Goal: Feedback & Contribution: Contribute content

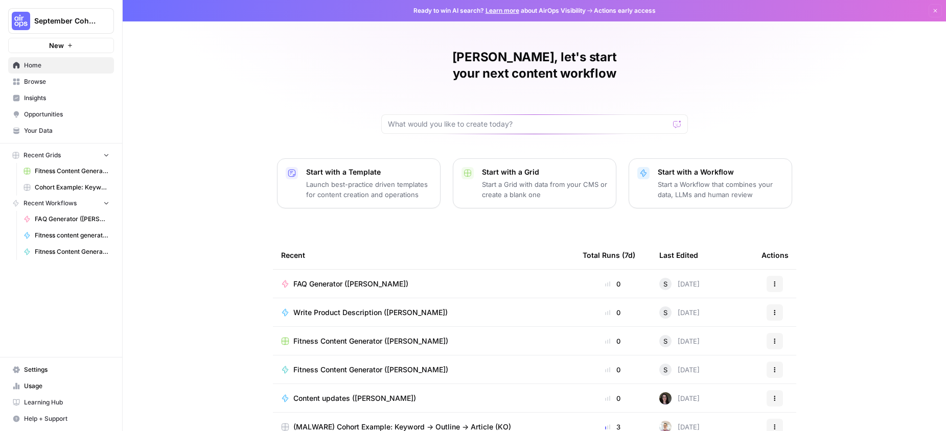
scroll to position [39, 0]
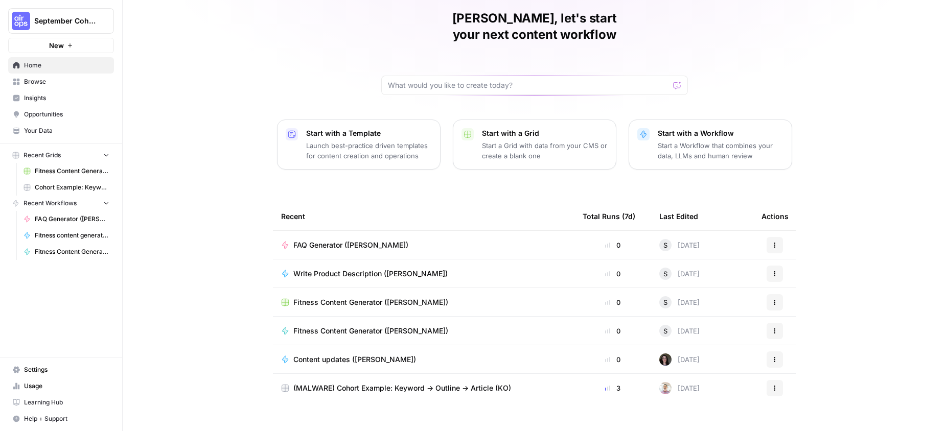
click at [15, 83] on icon at bounding box center [16, 82] width 7 height 7
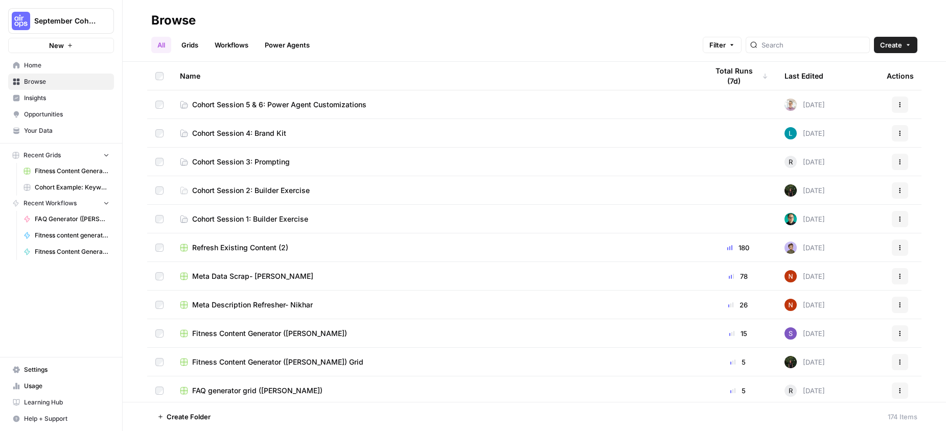
click at [56, 83] on span "Browse" at bounding box center [66, 81] width 85 height 9
click at [42, 70] on link "Home" at bounding box center [61, 65] width 106 height 16
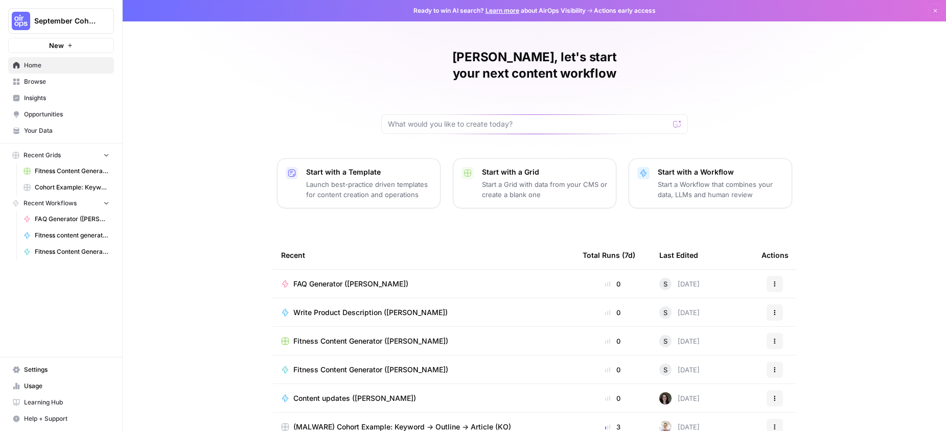
click at [34, 85] on span "Browse" at bounding box center [66, 81] width 85 height 9
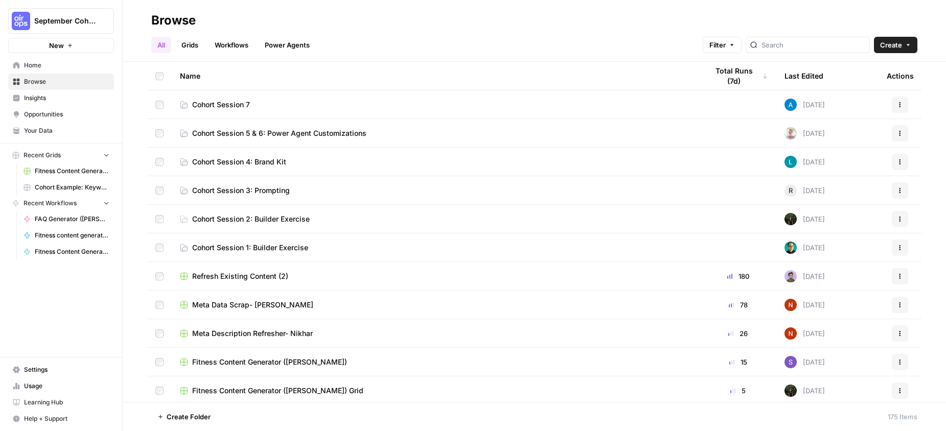
click at [244, 100] on span "Cohort Session 7" at bounding box center [221, 105] width 58 height 10
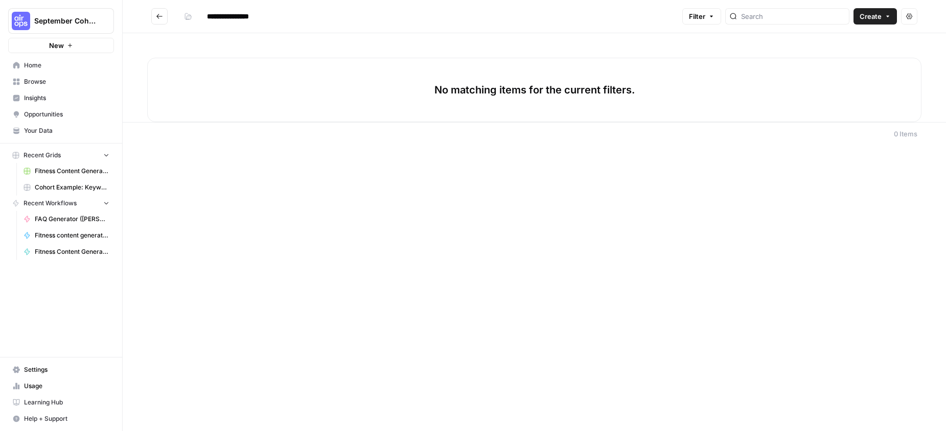
click at [868, 18] on span "Create" at bounding box center [871, 16] width 22 height 10
click at [827, 39] on span "Grid" at bounding box center [855, 40] width 57 height 10
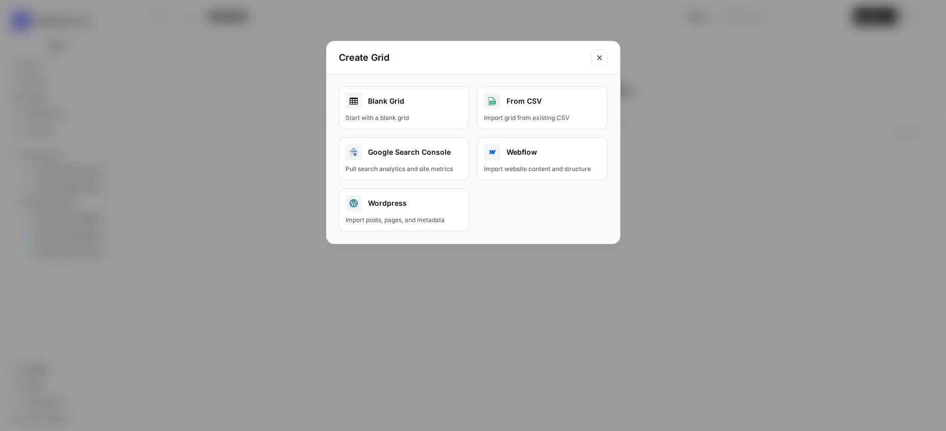
click at [367, 123] on link "Blank Grid Start with a blank grid" at bounding box center [404, 107] width 130 height 43
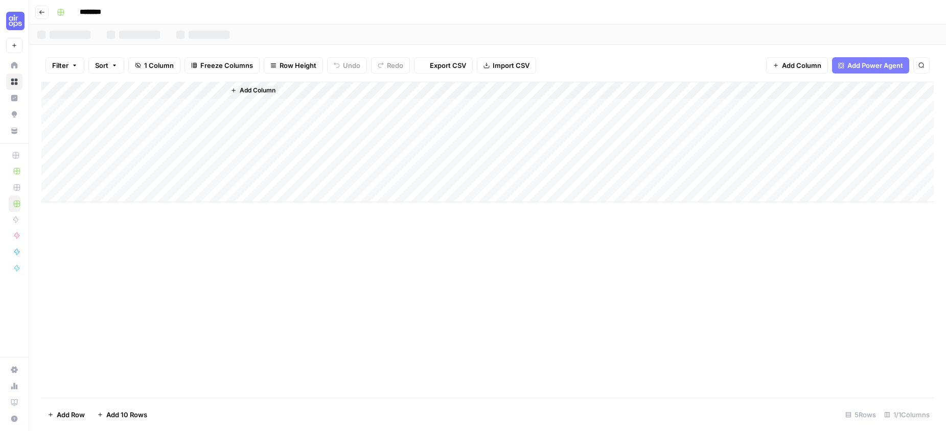
click at [108, 11] on input "********" at bounding box center [103, 12] width 57 height 16
type input "**********"
click at [133, 84] on div "Add Column" at bounding box center [487, 142] width 892 height 121
click at [116, 115] on input "Title" at bounding box center [138, 115] width 104 height 10
type input "Topic"
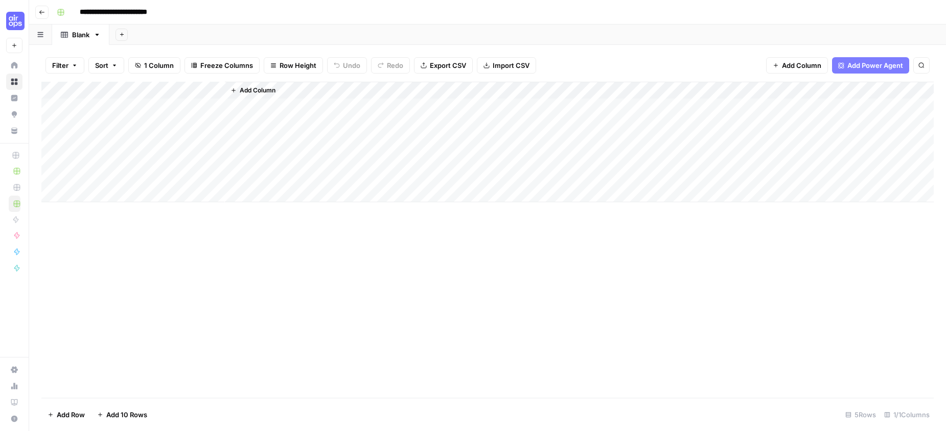
click at [265, 90] on span "Add Column" at bounding box center [258, 90] width 36 height 9
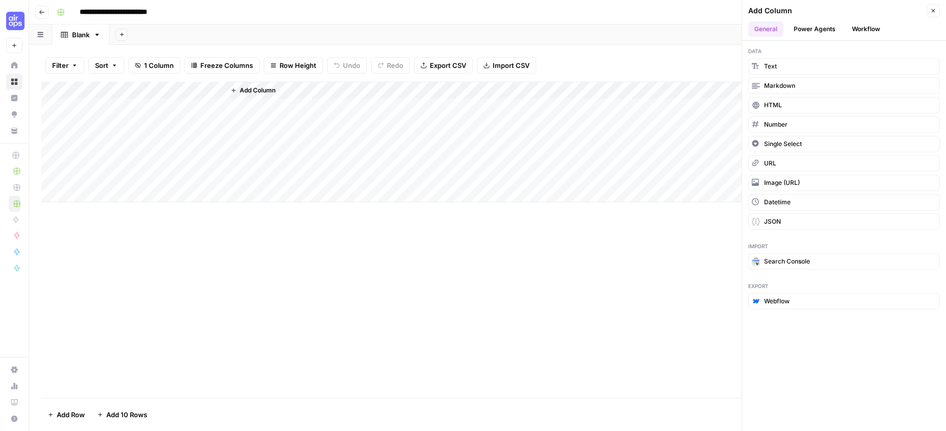
click at [824, 29] on button "Power Agents" at bounding box center [815, 28] width 54 height 15
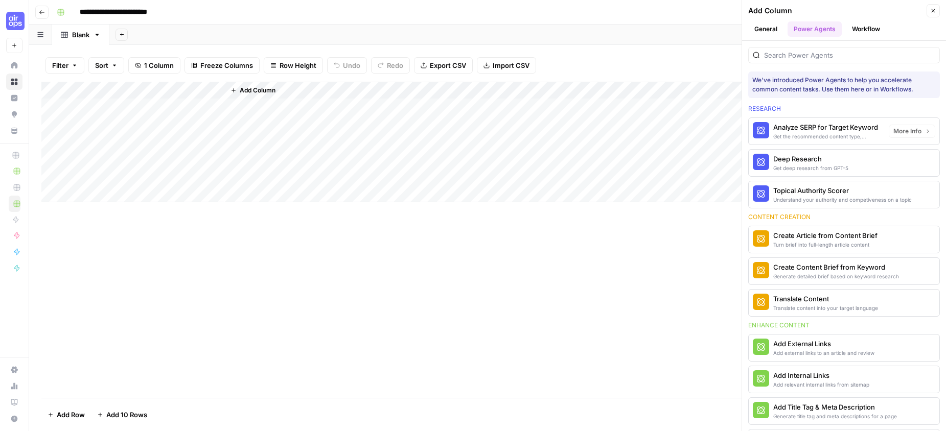
click at [787, 159] on div "Deep Research" at bounding box center [810, 159] width 75 height 10
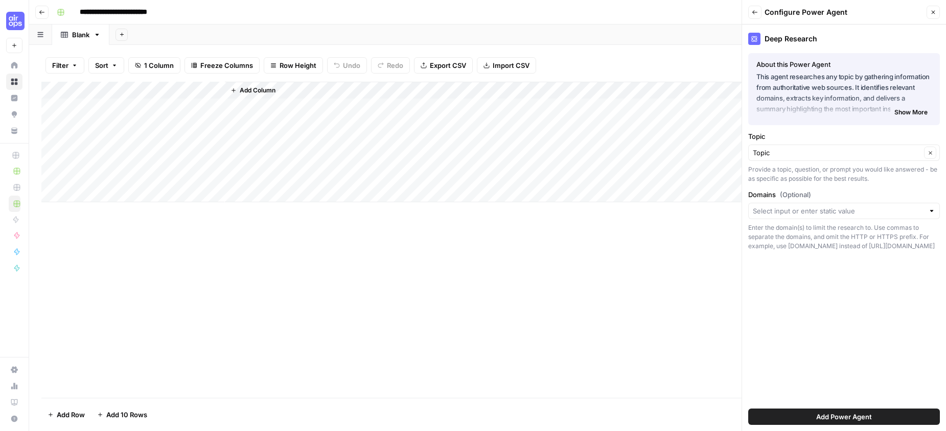
click at [816, 419] on span "Add Power Agent" at bounding box center [844, 417] width 56 height 10
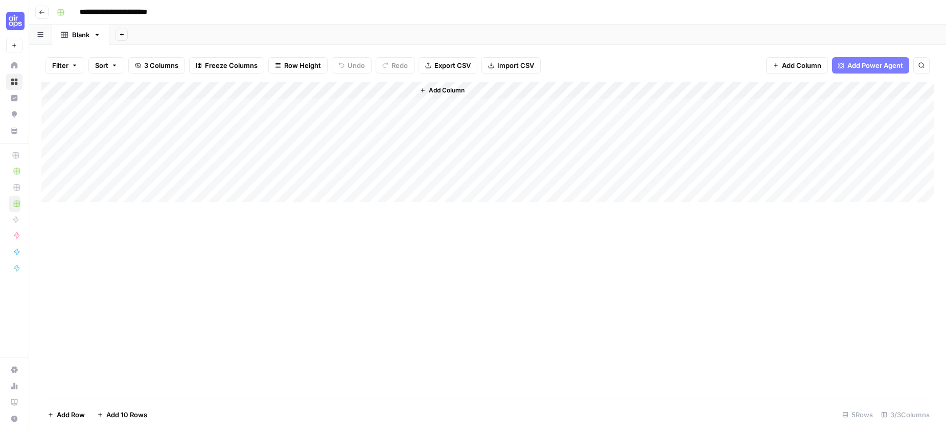
click at [143, 105] on div "Add Column" at bounding box center [487, 142] width 892 height 121
click at [140, 106] on div "Add Column" at bounding box center [487, 142] width 892 height 121
type textarea "**********"
click at [93, 126] on div "Add Column" at bounding box center [487, 142] width 892 height 121
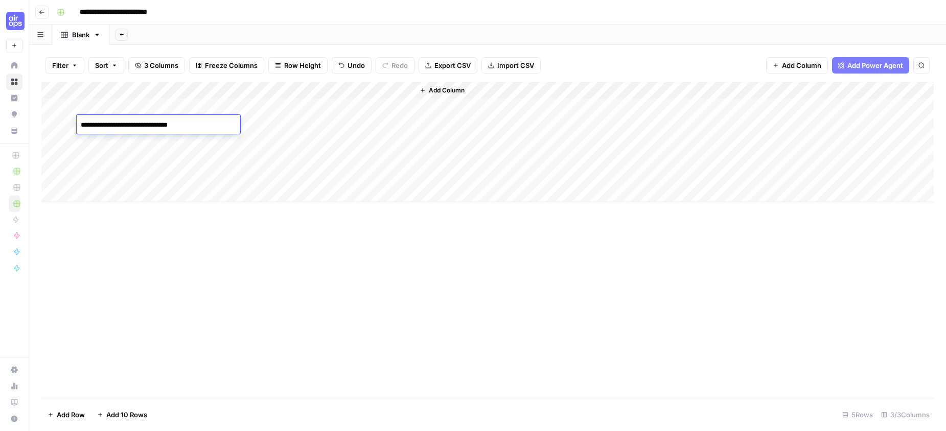
type textarea "**********"
click at [92, 142] on div "Add Column" at bounding box center [487, 142] width 892 height 121
click at [98, 142] on div "Add Column" at bounding box center [487, 142] width 892 height 121
type textarea "**********"
click at [83, 154] on div "Add Column" at bounding box center [487, 142] width 892 height 121
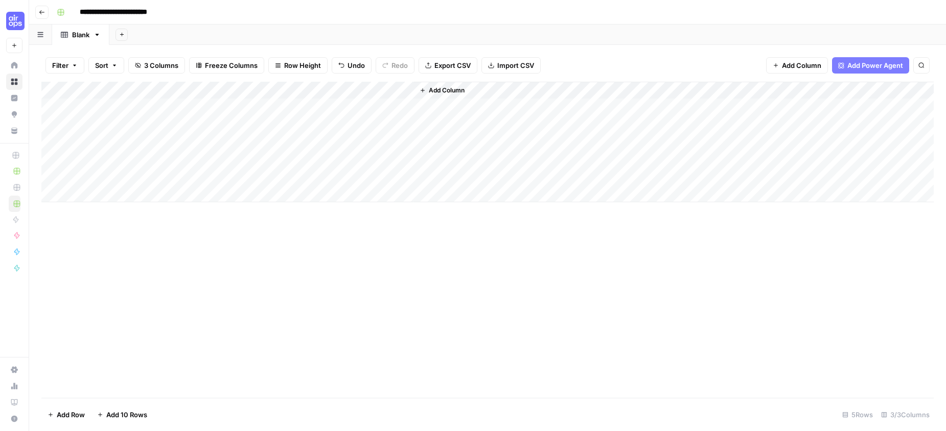
click at [95, 158] on div "Add Column" at bounding box center [487, 142] width 892 height 121
type textarea "**********"
click at [216, 262] on div "Add Column" at bounding box center [487, 240] width 892 height 316
click at [43, 175] on div "Add Column" at bounding box center [487, 142] width 892 height 121
click at [56, 177] on div "Add Column" at bounding box center [487, 142] width 892 height 121
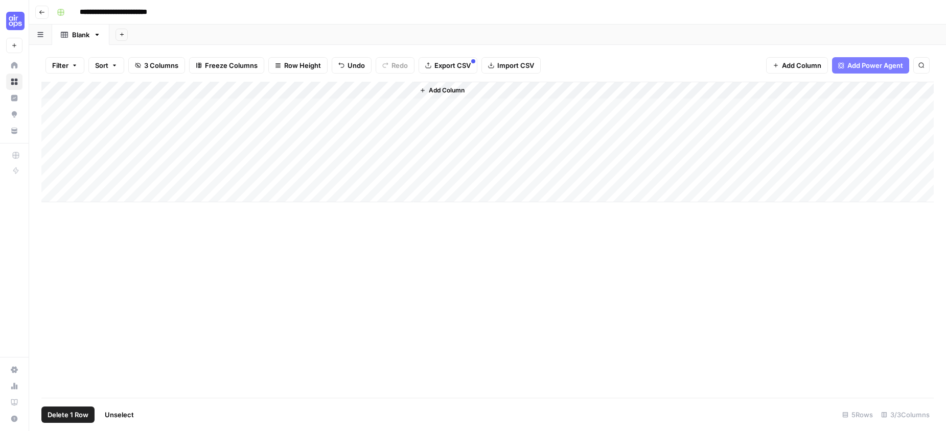
click at [79, 412] on span "Delete 1 Row" at bounding box center [68, 415] width 41 height 10
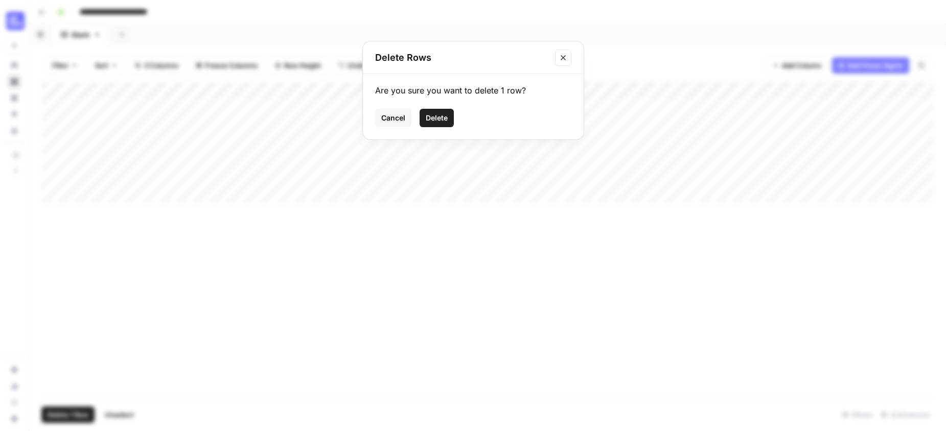
click at [443, 119] on span "Delete" at bounding box center [437, 118] width 22 height 10
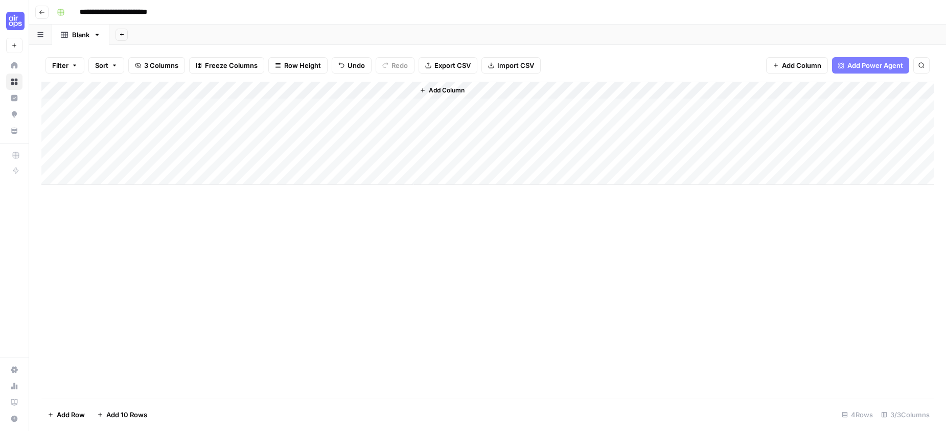
click at [313, 90] on div "Add Column" at bounding box center [487, 133] width 892 height 103
click at [254, 89] on div "Add Column" at bounding box center [487, 133] width 892 height 103
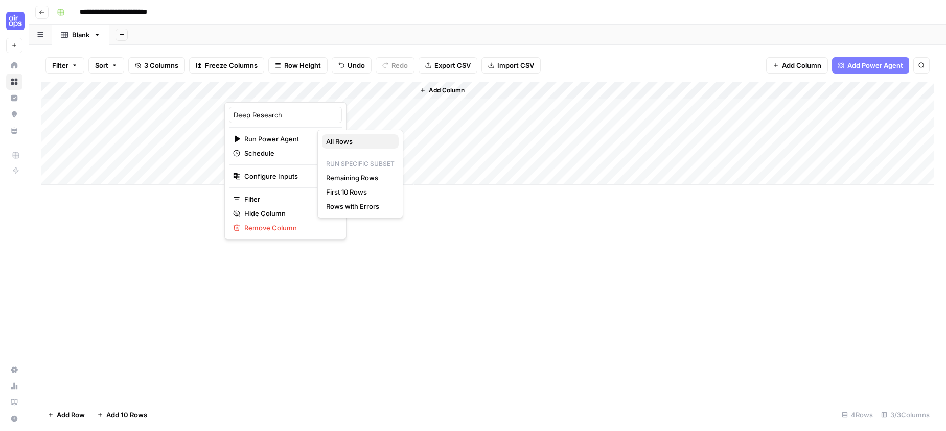
click at [341, 142] on span "All Rows" at bounding box center [358, 141] width 64 height 10
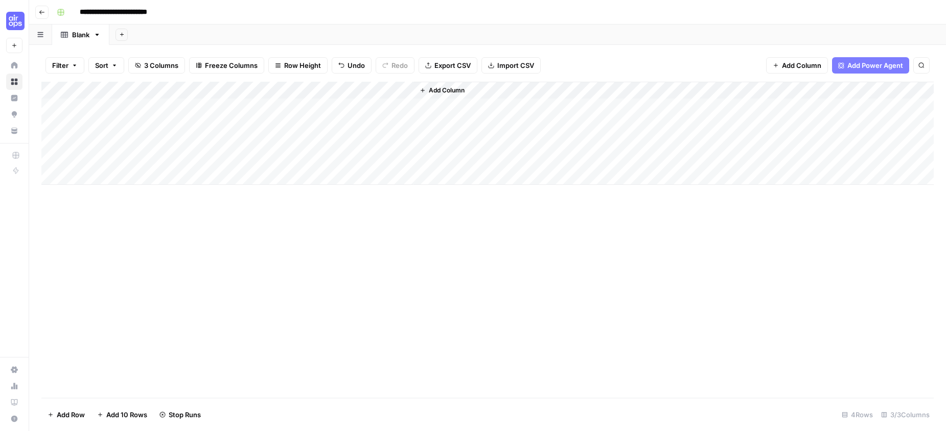
click at [441, 89] on span "Add Column" at bounding box center [447, 90] width 36 height 9
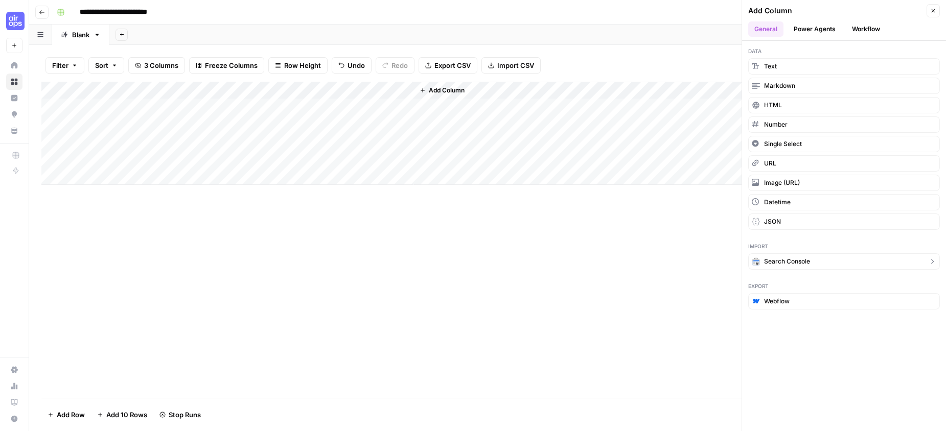
click at [799, 265] on span "Search Console" at bounding box center [787, 261] width 46 height 9
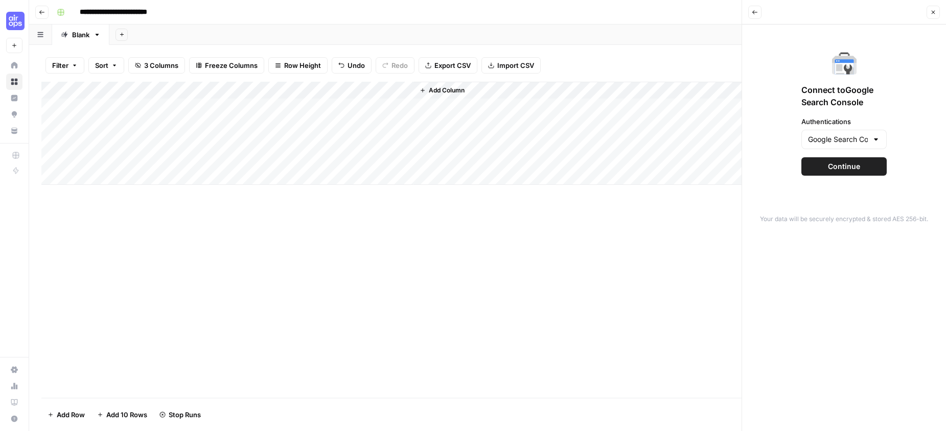
click at [756, 13] on icon "button" at bounding box center [755, 12] width 6 height 6
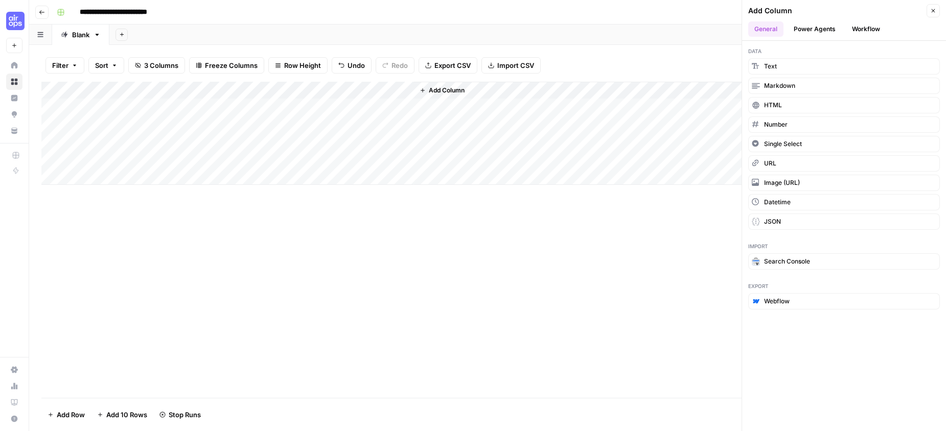
click at [585, 219] on div "Add Column" at bounding box center [487, 240] width 892 height 316
click at [241, 93] on div "Add Column" at bounding box center [487, 133] width 892 height 103
click at [282, 90] on div at bounding box center [273, 92] width 98 height 20
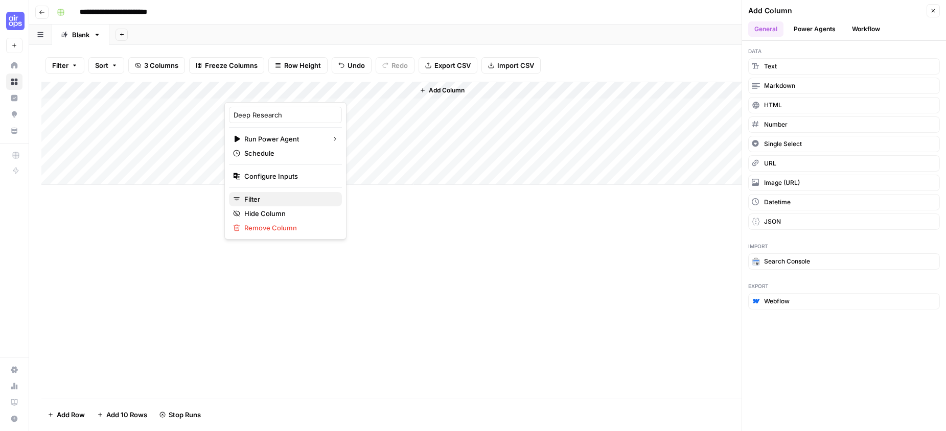
click at [273, 196] on span "Filter" at bounding box center [288, 199] width 89 height 10
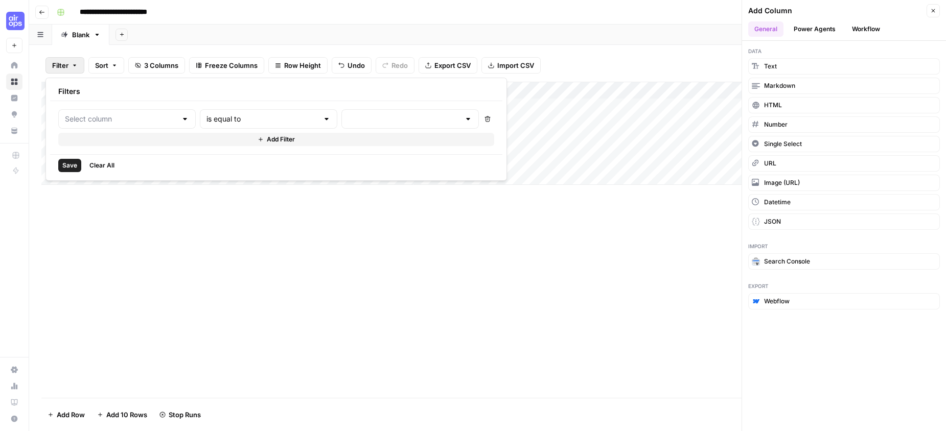
type input "Deep Research"
click at [118, 251] on div "Add Column" at bounding box center [487, 240] width 892 height 316
drag, startPoint x: 323, startPoint y: 89, endPoint x: 405, endPoint y: 85, distance: 82.9
click at [405, 85] on div "Add Column" at bounding box center [487, 133] width 892 height 103
click at [427, 87] on div "Add Column" at bounding box center [487, 133] width 892 height 103
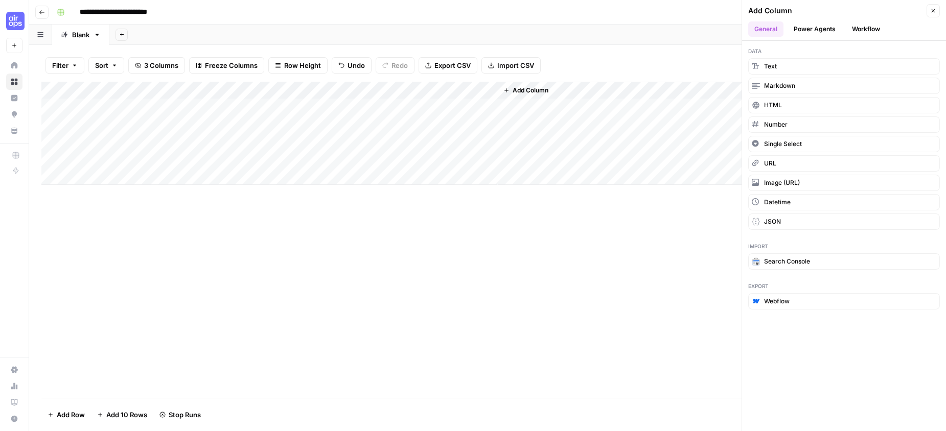
click at [301, 308] on div "Add Column" at bounding box center [487, 240] width 892 height 316
click at [268, 86] on div "Add Column" at bounding box center [487, 133] width 892 height 103
click at [264, 176] on span "Configure Inputs" at bounding box center [288, 176] width 89 height 10
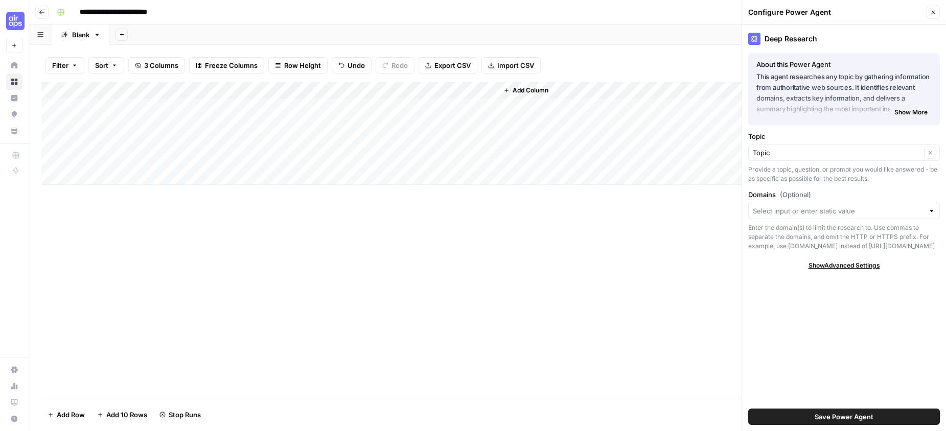
click at [932, 14] on icon "button" at bounding box center [934, 13] width 4 height 4
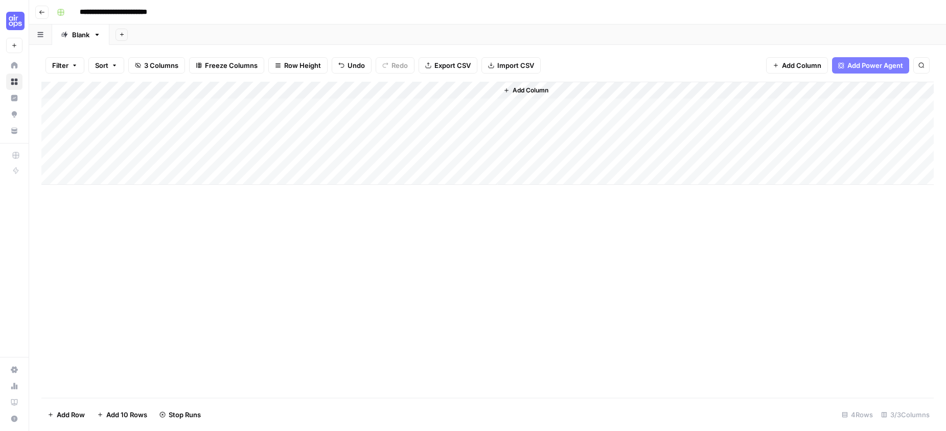
click at [382, 87] on div "Add Column" at bounding box center [487, 133] width 892 height 103
click at [238, 266] on div "Add Column" at bounding box center [487, 240] width 892 height 316
click at [281, 91] on div "Add Column" at bounding box center [487, 133] width 892 height 103
click at [548, 335] on div "Add Column" at bounding box center [487, 240] width 892 height 316
click at [101, 33] on icon "button" at bounding box center [97, 34] width 7 height 7
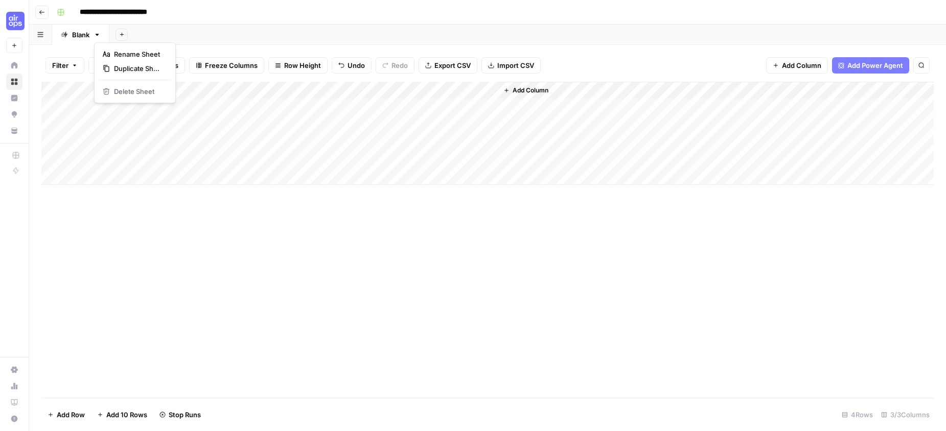
click at [264, 318] on div "Add Column" at bounding box center [487, 240] width 892 height 316
click at [559, 89] on div "Add Column" at bounding box center [716, 133] width 436 height 103
click at [540, 90] on span "Add Column" at bounding box center [531, 90] width 36 height 9
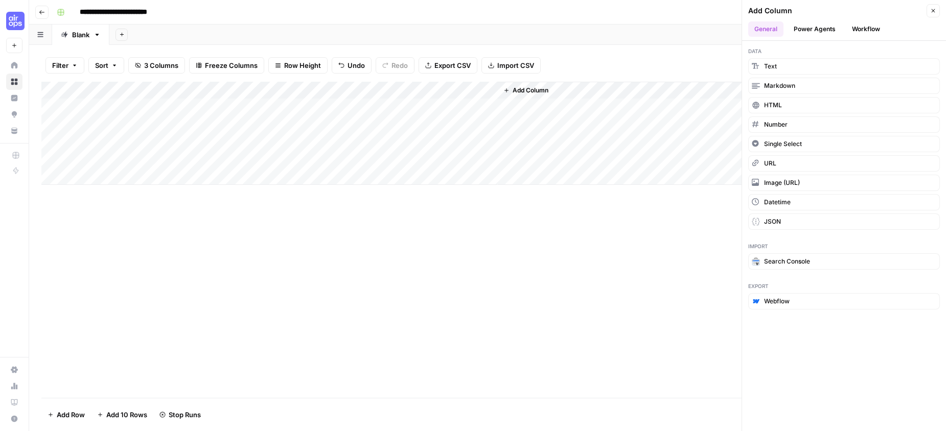
click at [870, 31] on button "Workflow" at bounding box center [866, 28] width 40 height 15
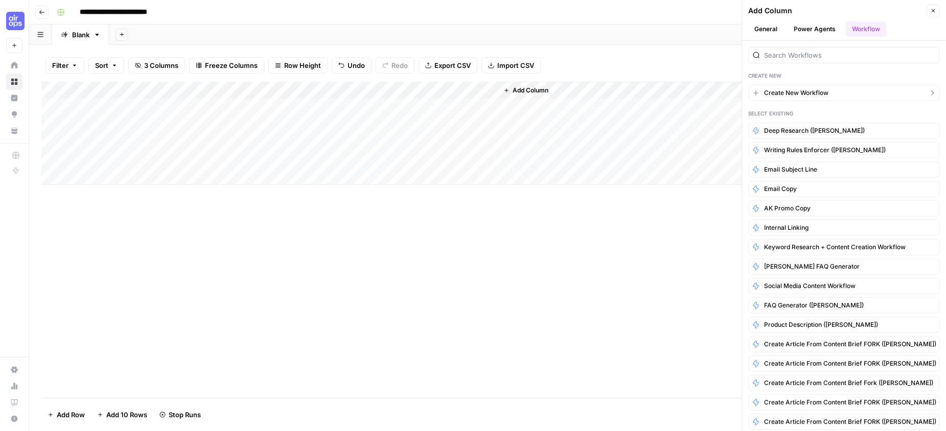
click at [788, 94] on span "Create New Workflow" at bounding box center [796, 92] width 64 height 9
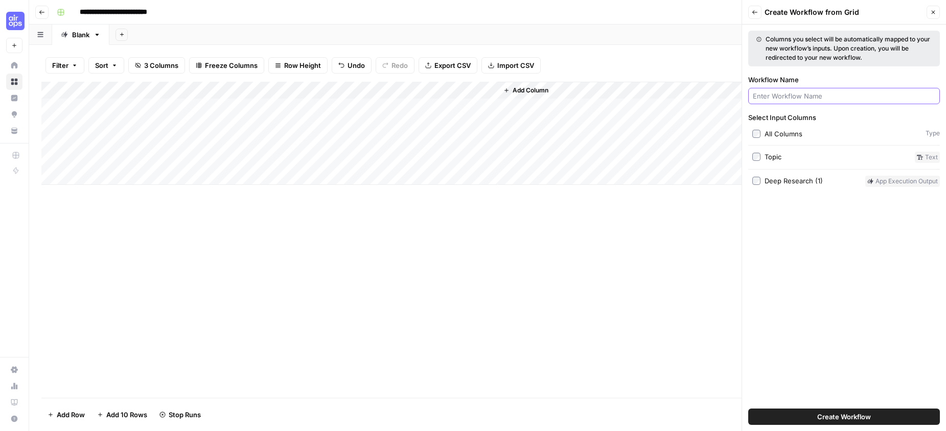
click at [788, 99] on input "Workflow Name" at bounding box center [844, 96] width 182 height 10
type input "Deep Research Fork ([PERSON_NAME])"
click at [844, 417] on span "Create Workflow" at bounding box center [844, 417] width 54 height 10
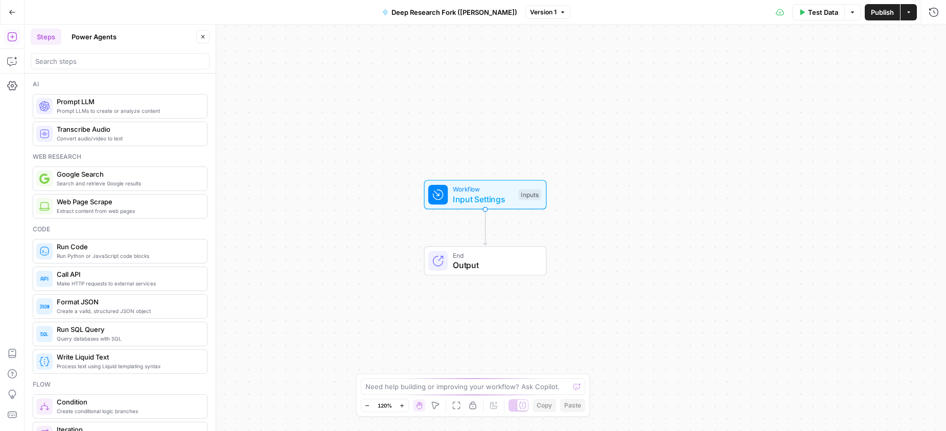
click at [101, 36] on button "Power Agents" at bounding box center [93, 37] width 57 height 16
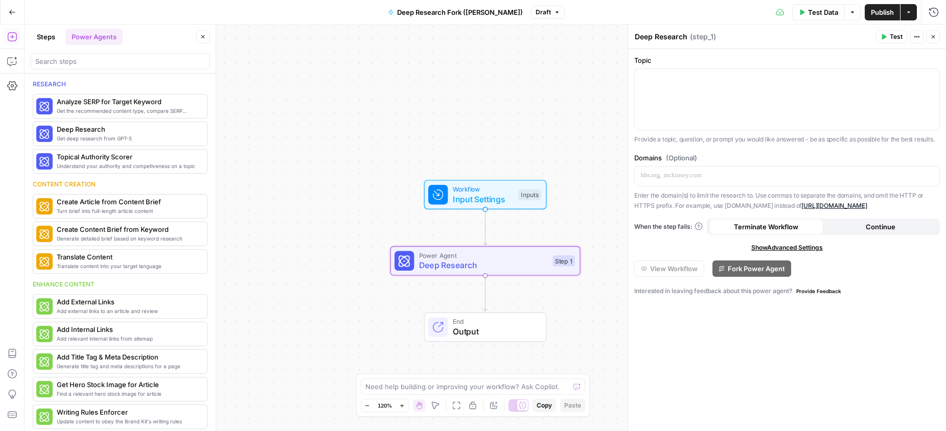
click at [201, 38] on icon "button" at bounding box center [203, 37] width 6 height 6
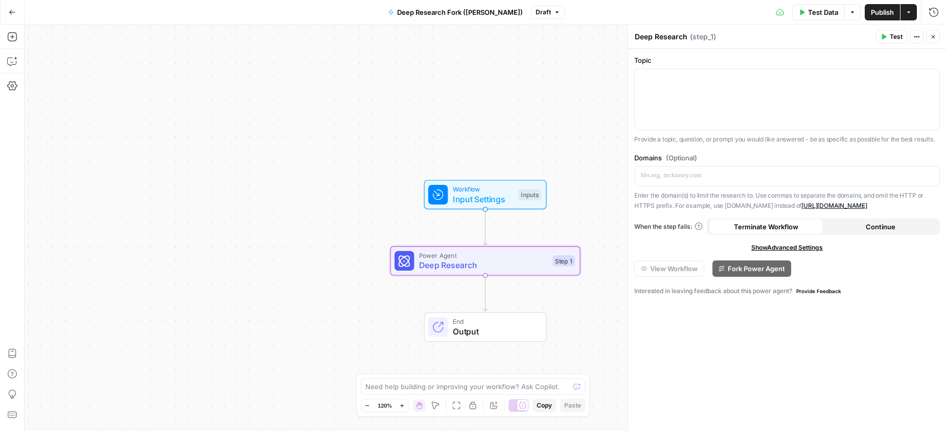
click at [14, 16] on button "Go Back" at bounding box center [12, 12] width 18 height 18
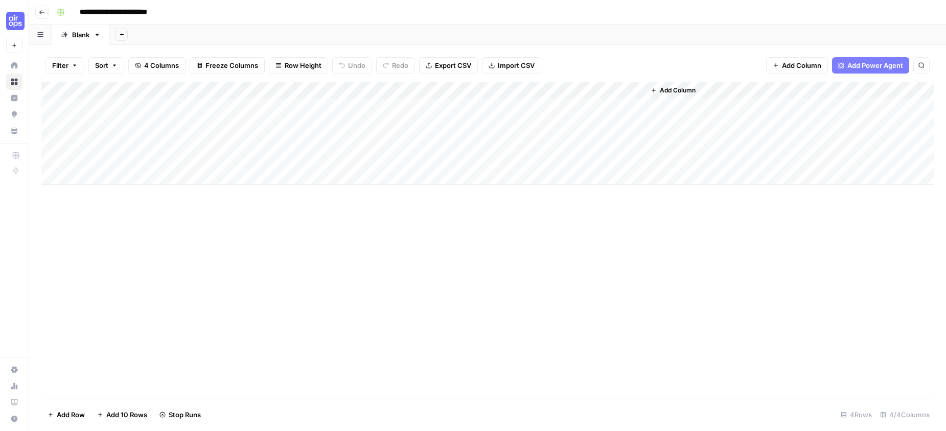
click at [625, 91] on div "Add Column" at bounding box center [487, 133] width 892 height 103
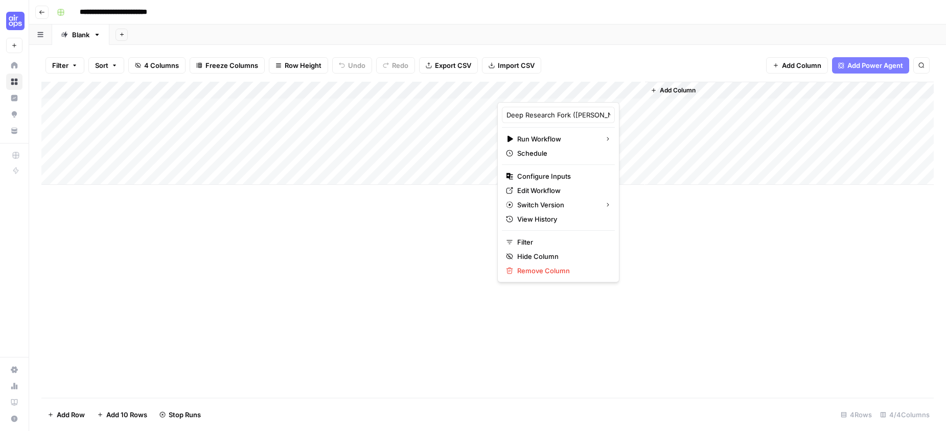
click at [237, 257] on div "Add Column" at bounding box center [487, 240] width 892 height 316
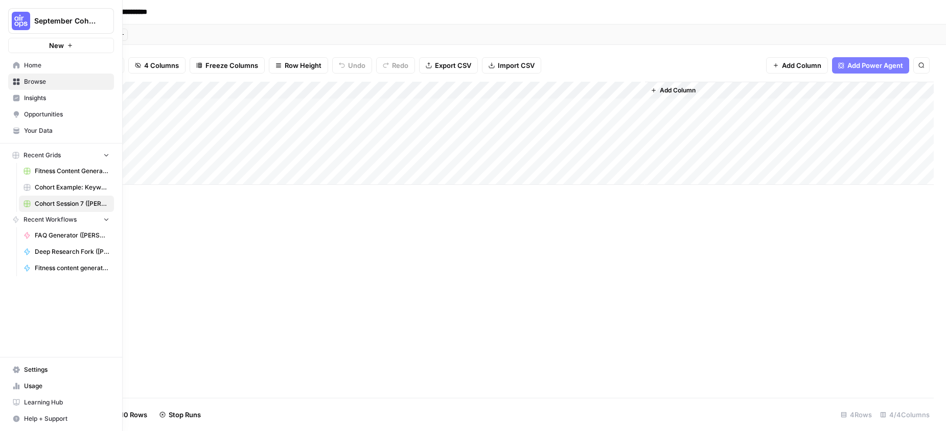
click at [17, 85] on link "Browse" at bounding box center [61, 82] width 106 height 16
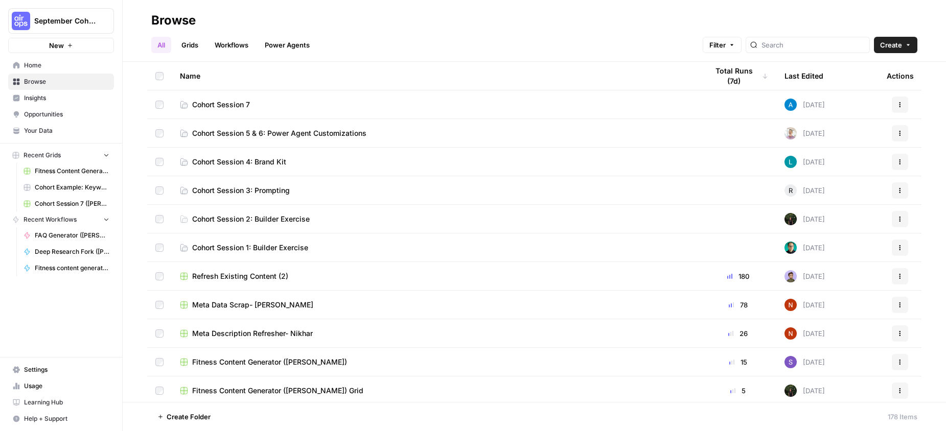
click at [225, 46] on link "Workflows" at bounding box center [232, 45] width 46 height 16
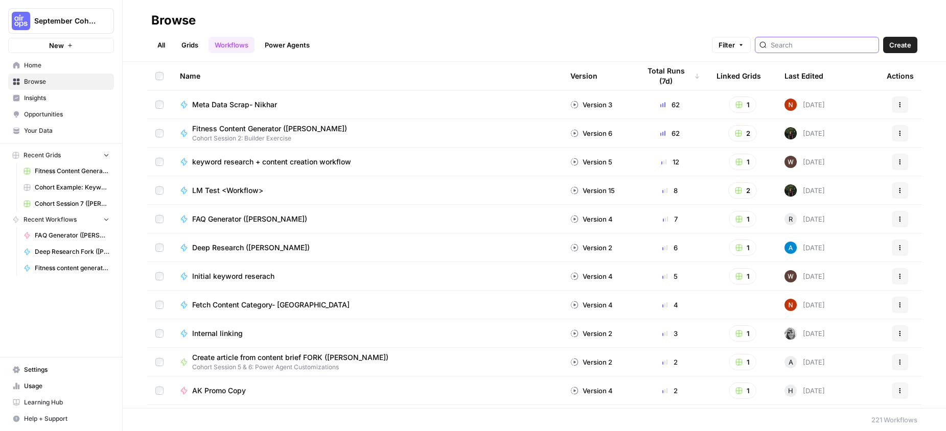
click at [810, 47] on input "search" at bounding box center [823, 45] width 104 height 10
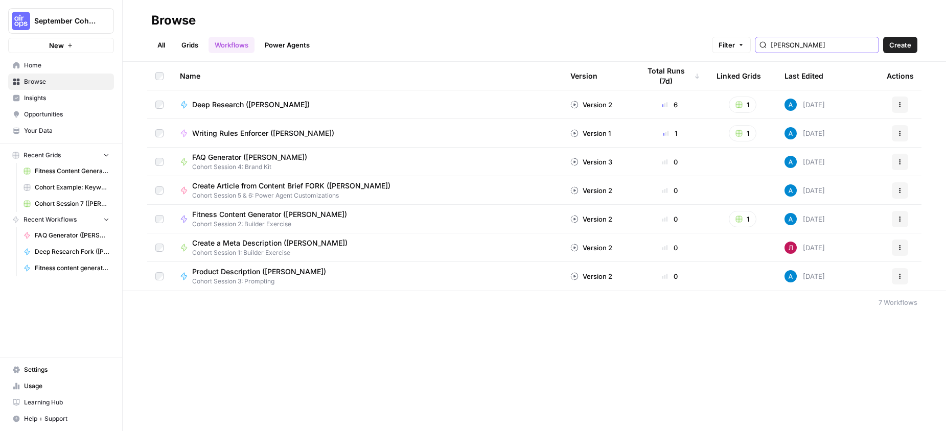
type input "Andrea"
click at [374, 101] on div "Deep Research ([PERSON_NAME])" at bounding box center [367, 105] width 374 height 10
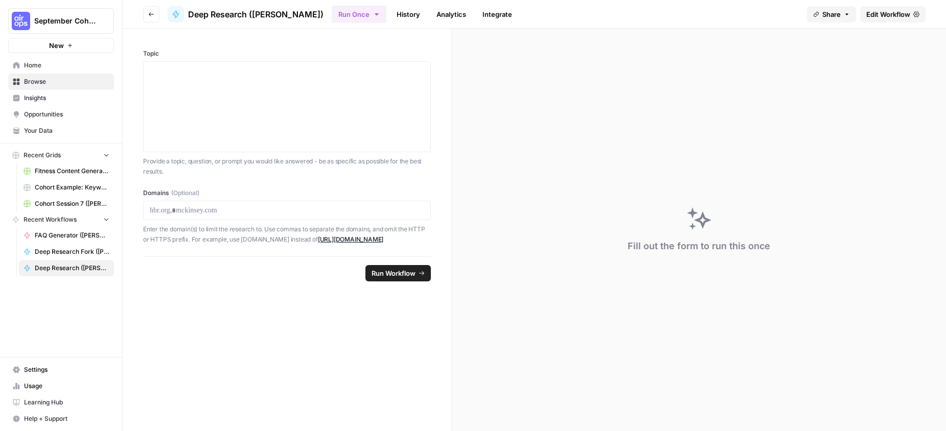
click at [151, 16] on icon "button" at bounding box center [151, 14] width 6 height 6
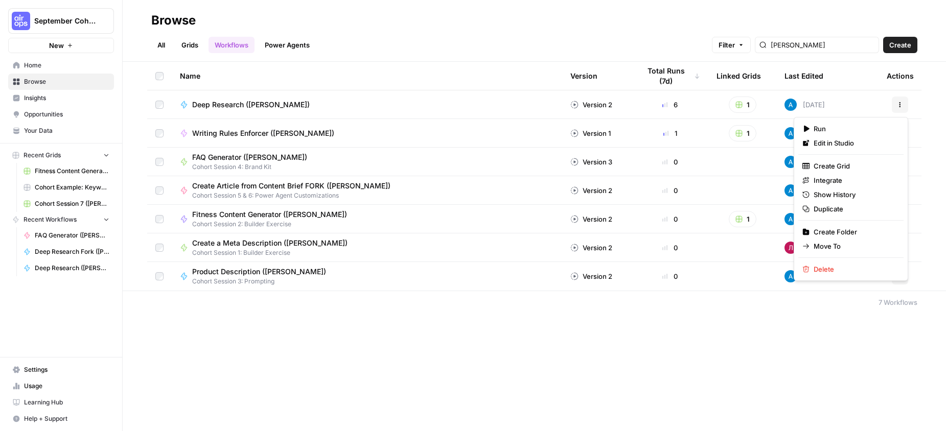
click at [904, 106] on button "Actions" at bounding box center [900, 105] width 16 height 16
click at [839, 211] on span "Duplicate" at bounding box center [855, 209] width 82 height 10
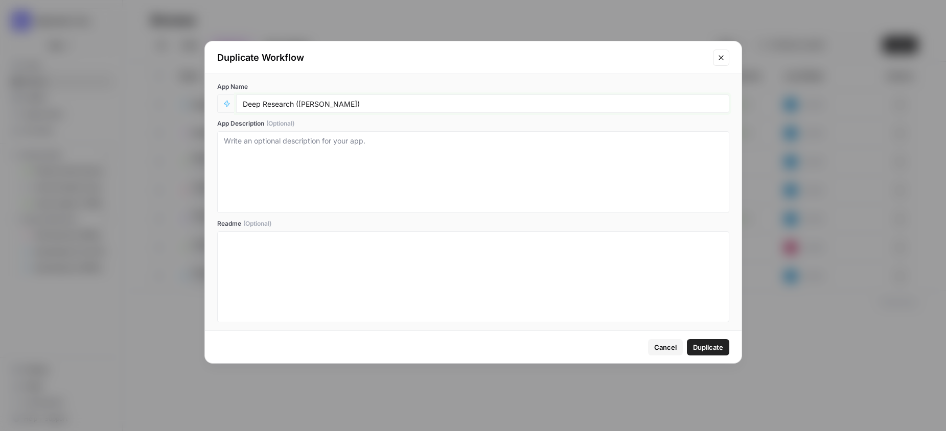
click at [310, 105] on input "Deep Research ([PERSON_NAME])" at bounding box center [483, 103] width 480 height 9
type input "Deep Research ([PERSON_NAME])"
click at [317, 151] on textarea "App Description (Optional)" at bounding box center [473, 172] width 499 height 73
click at [707, 348] on span "Duplicate" at bounding box center [708, 347] width 30 height 10
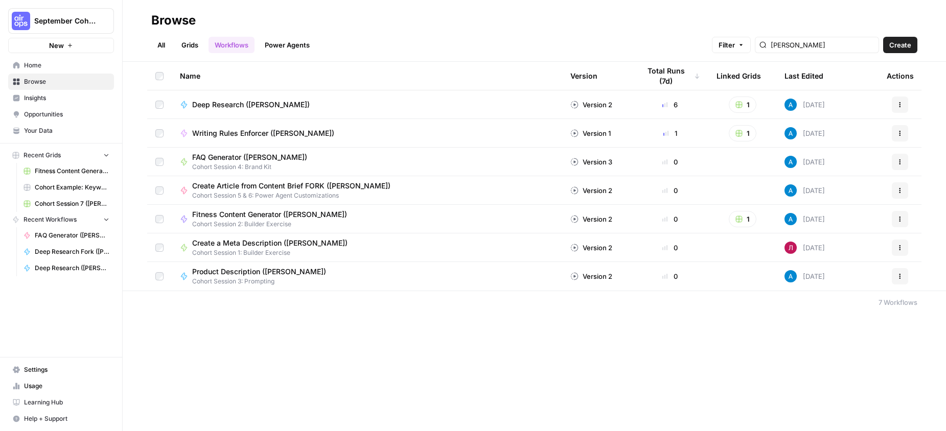
click at [286, 47] on link "Power Agents" at bounding box center [287, 45] width 57 height 16
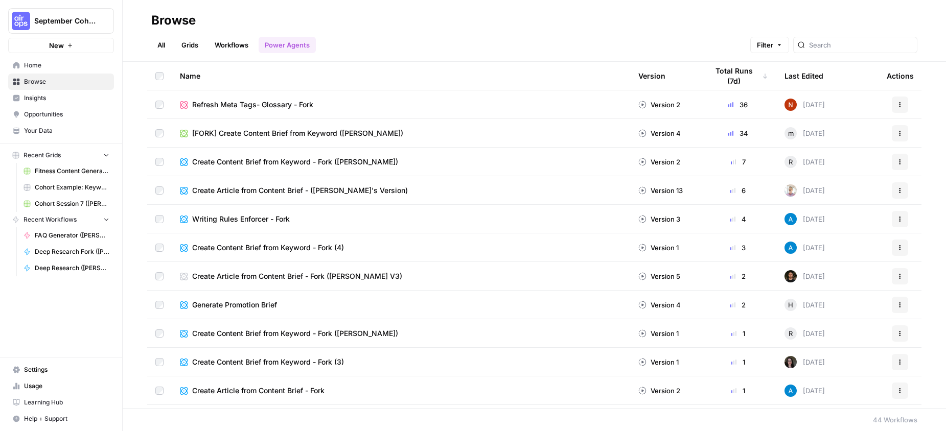
click at [240, 48] on link "Workflows" at bounding box center [232, 45] width 46 height 16
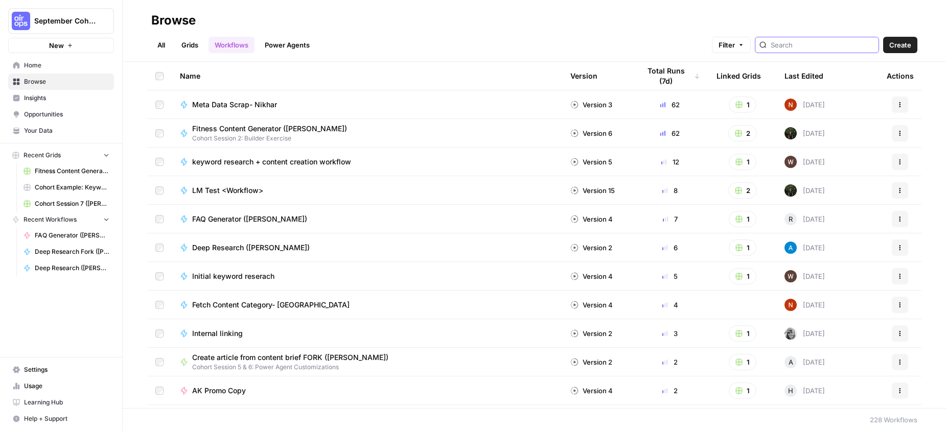
click at [830, 49] on input "search" at bounding box center [823, 45] width 104 height 10
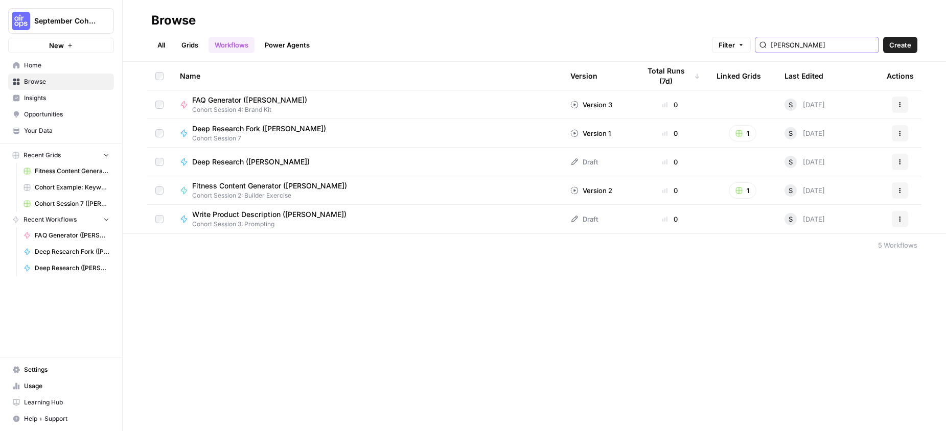
type input "[PERSON_NAME]"
click at [314, 163] on div "Deep Research ([PERSON_NAME])" at bounding box center [367, 162] width 374 height 10
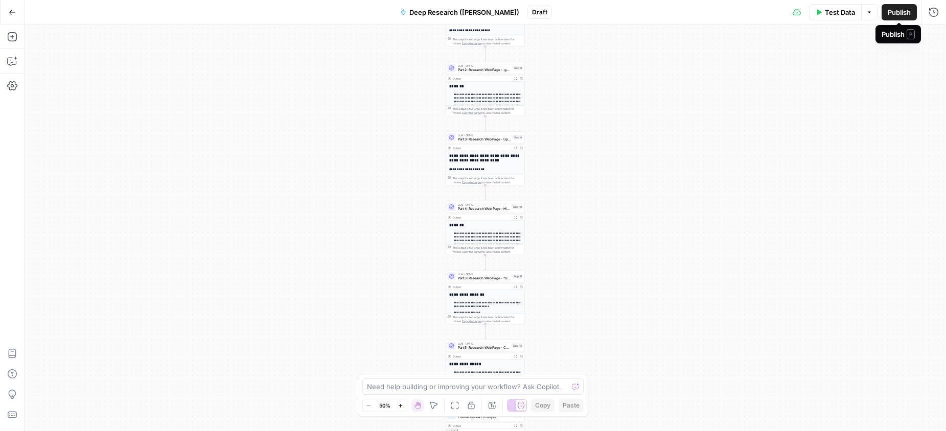
click at [894, 14] on span "Publish" at bounding box center [899, 12] width 23 height 10
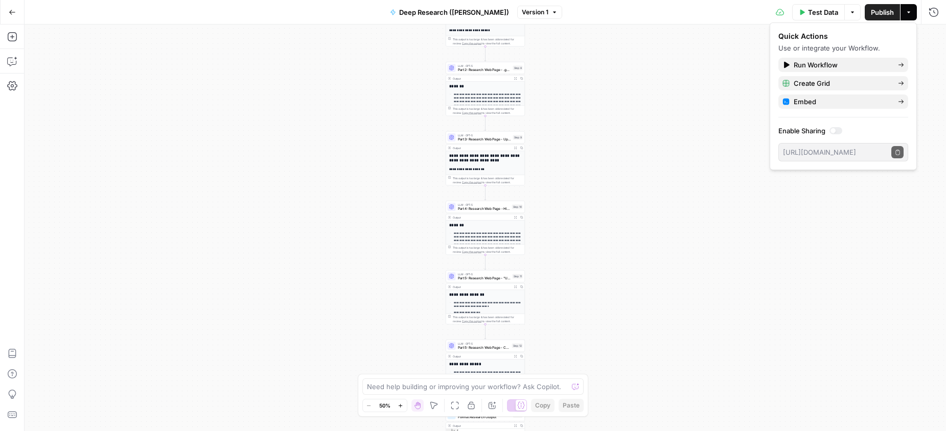
click at [551, 94] on div "**********" at bounding box center [486, 228] width 922 height 407
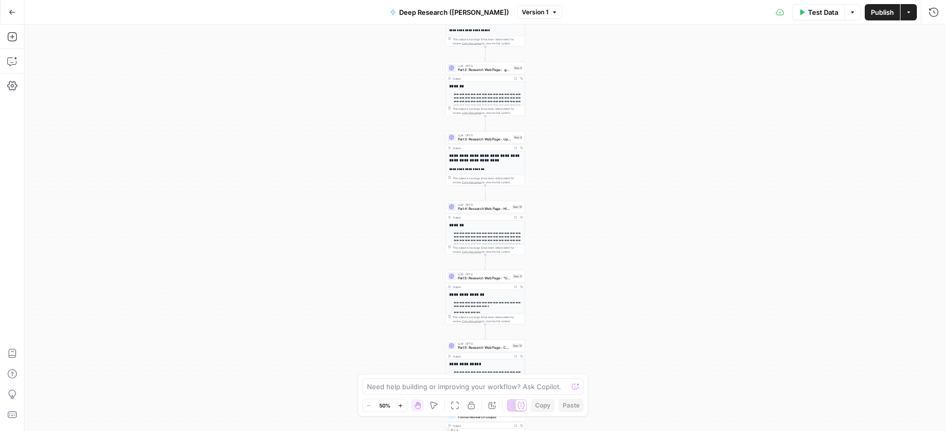
click at [551, 94] on div "**********" at bounding box center [486, 228] width 922 height 407
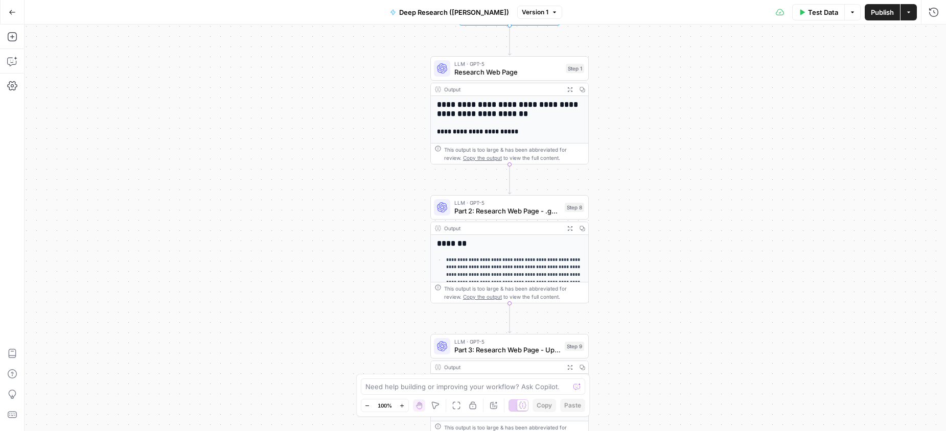
drag, startPoint x: 531, startPoint y: 95, endPoint x: 621, endPoint y: 260, distance: 188.2
click at [621, 260] on div "**********" at bounding box center [486, 228] width 922 height 407
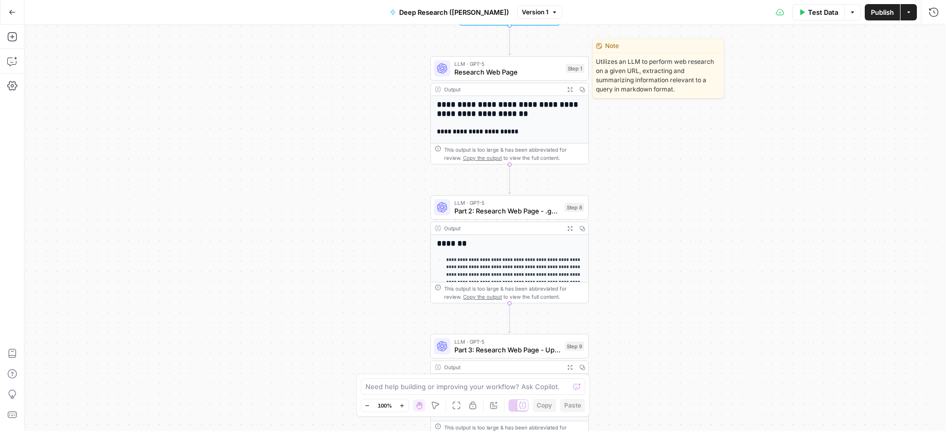
click at [506, 71] on span "Research Web Page" at bounding box center [507, 72] width 107 height 10
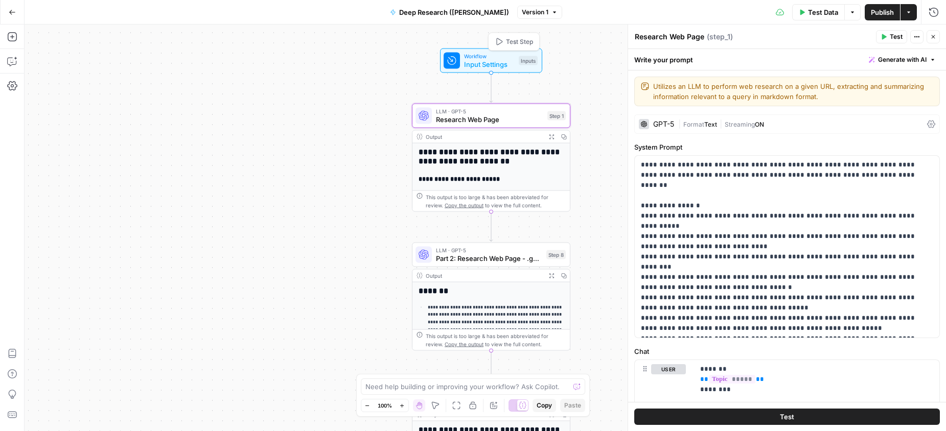
click at [474, 66] on span "Input Settings" at bounding box center [489, 64] width 51 height 10
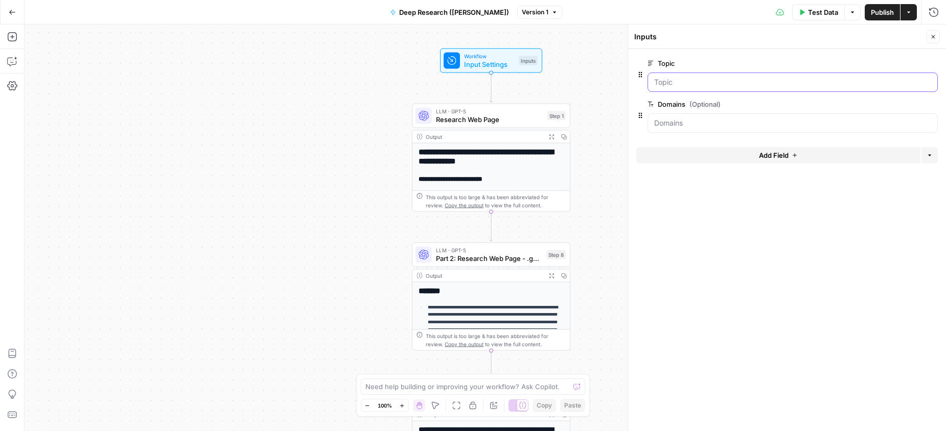
click at [671, 81] on input "Topic" at bounding box center [792, 82] width 277 height 10
click at [669, 84] on input "Topic" at bounding box center [792, 82] width 277 height 10
click at [715, 81] on input "Topic" at bounding box center [792, 82] width 277 height 10
click at [703, 126] on input "Domains (Optional)" at bounding box center [792, 123] width 277 height 10
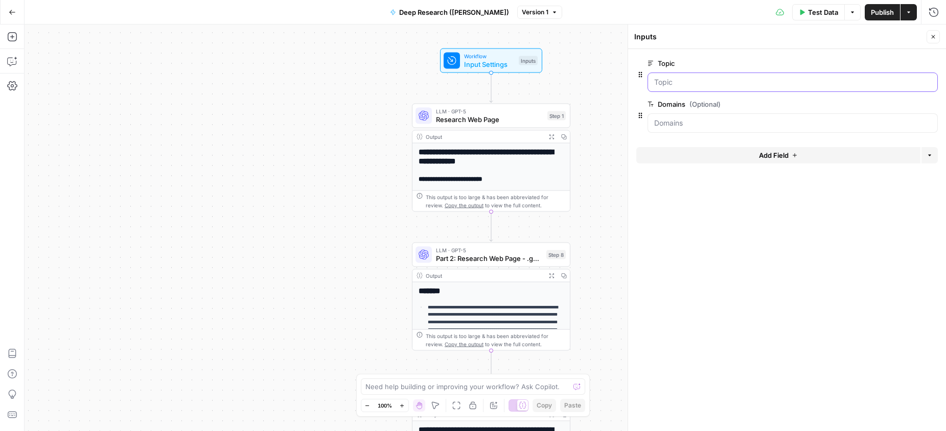
click at [711, 82] on input "Topic" at bounding box center [792, 82] width 277 height 10
click at [872, 83] on input "Topic" at bounding box center [792, 82] width 277 height 10
click at [486, 242] on div "Copy step Delete step Edit Note Test" at bounding box center [516, 236] width 103 height 18
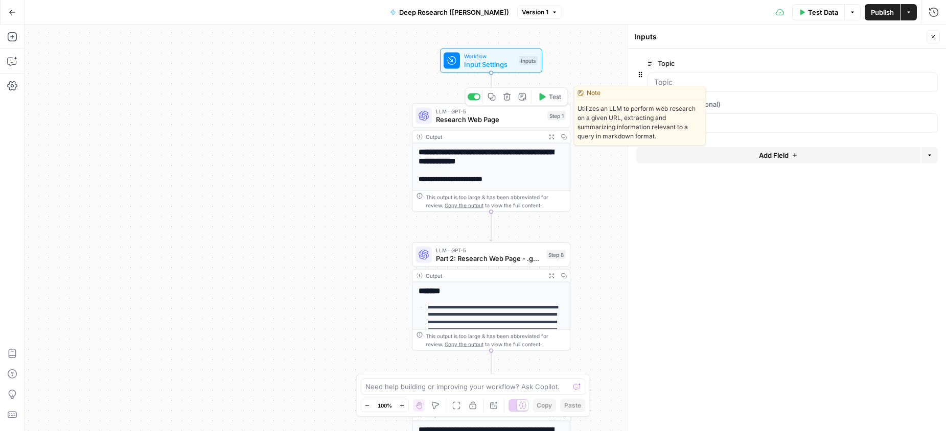
click at [491, 121] on span "Research Web Page" at bounding box center [489, 119] width 107 height 10
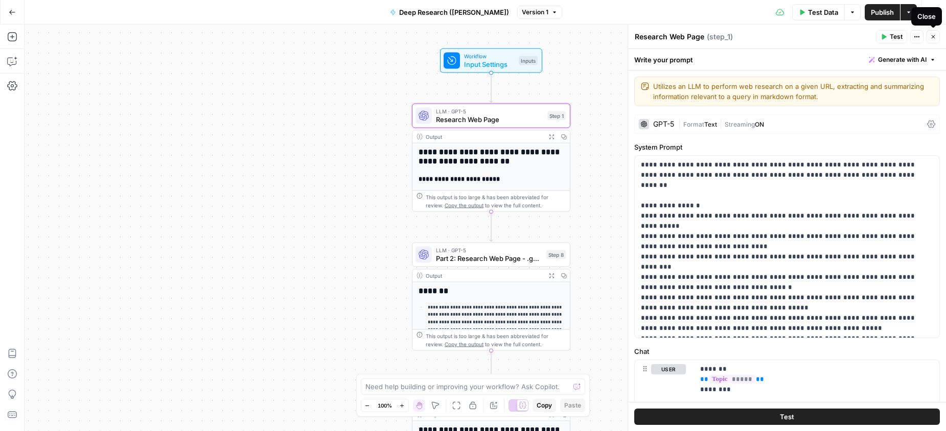
click at [934, 34] on icon "button" at bounding box center [933, 37] width 6 height 6
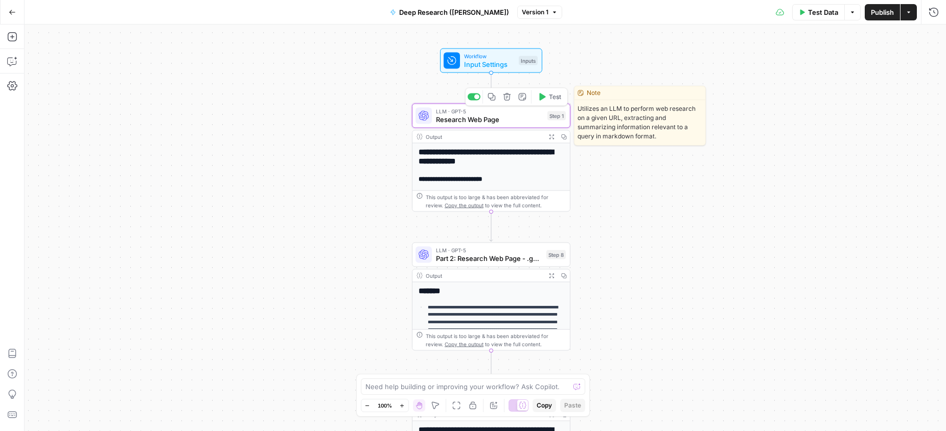
click at [481, 120] on span "Research Web Page" at bounding box center [489, 119] width 107 height 10
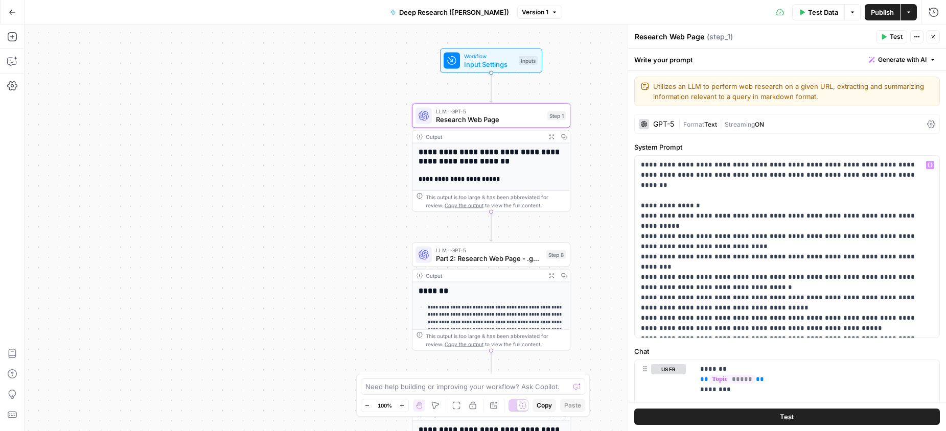
click at [661, 120] on div "GPT-5" at bounding box center [656, 124] width 35 height 10
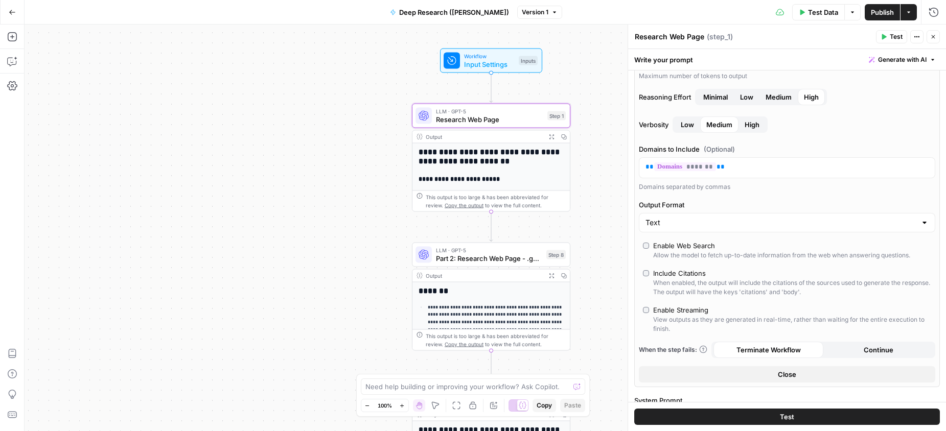
scroll to position [190, 0]
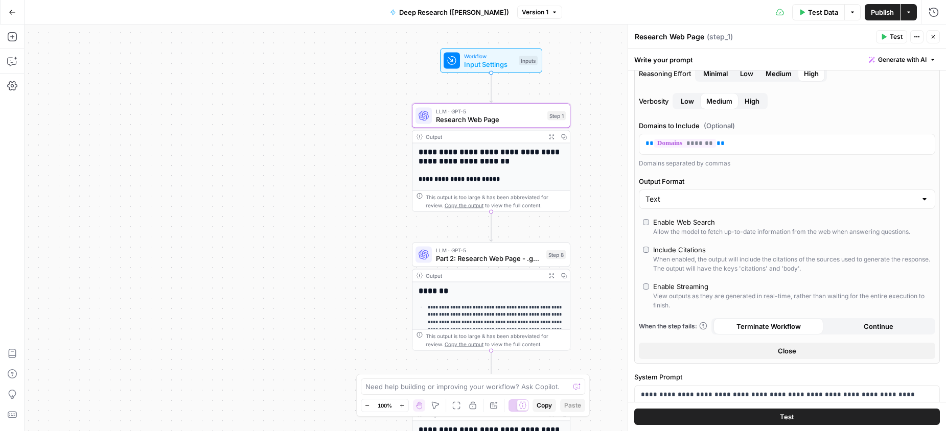
click at [935, 37] on icon "button" at bounding box center [933, 37] width 6 height 6
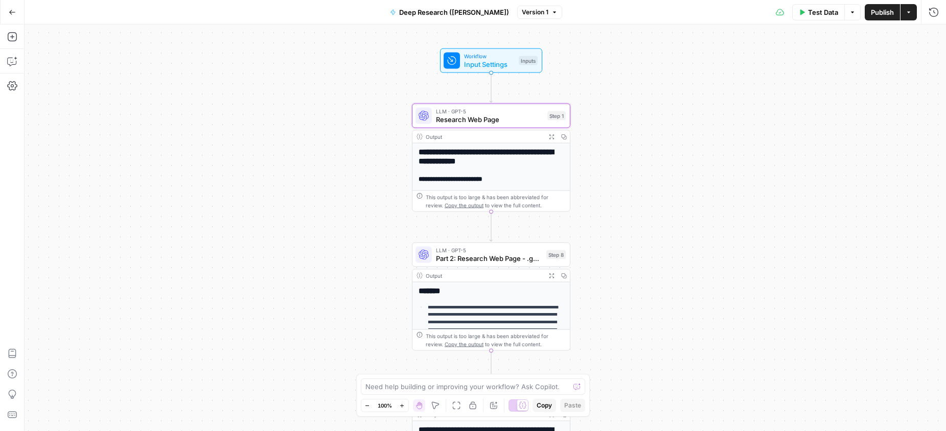
click at [933, 20] on div "Test Data Options Publish Actions Run History" at bounding box center [754, 12] width 384 height 24
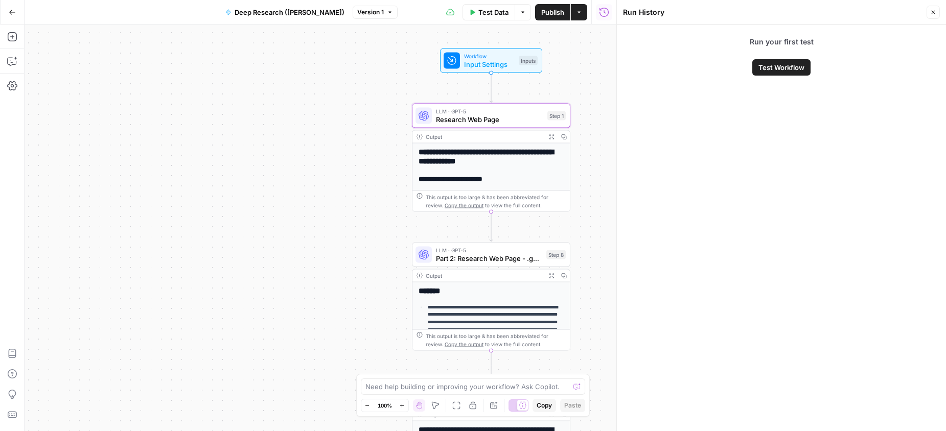
click at [780, 69] on span "Test Workflow" at bounding box center [781, 67] width 46 height 10
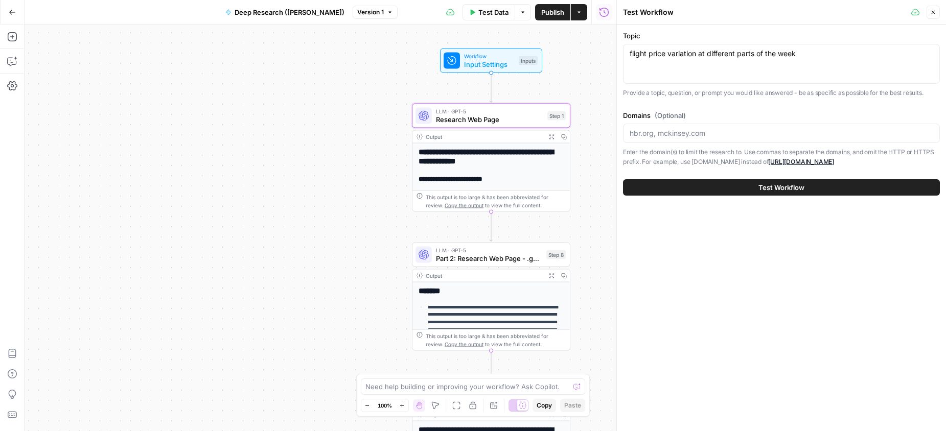
click at [720, 191] on button "Test Workflow" at bounding box center [781, 187] width 317 height 16
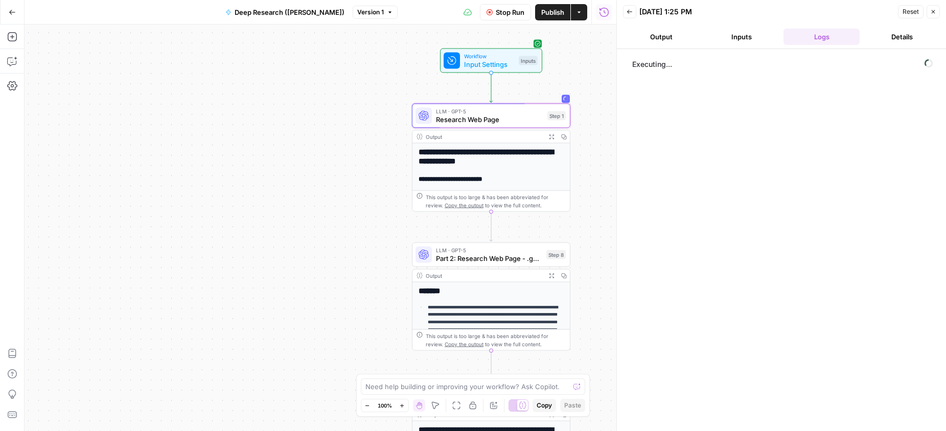
click at [670, 36] on button "Output" at bounding box center [661, 37] width 76 height 16
click at [933, 13] on icon "button" at bounding box center [933, 12] width 6 height 6
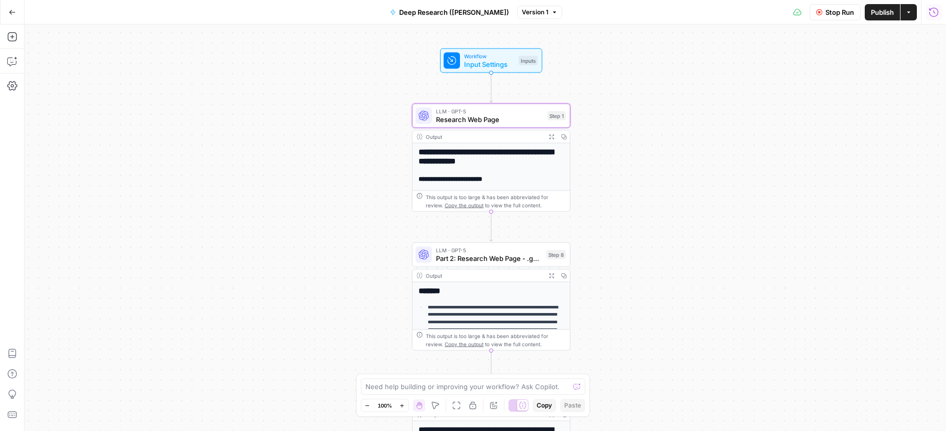
click at [938, 15] on button "Run History" at bounding box center [934, 12] width 16 height 16
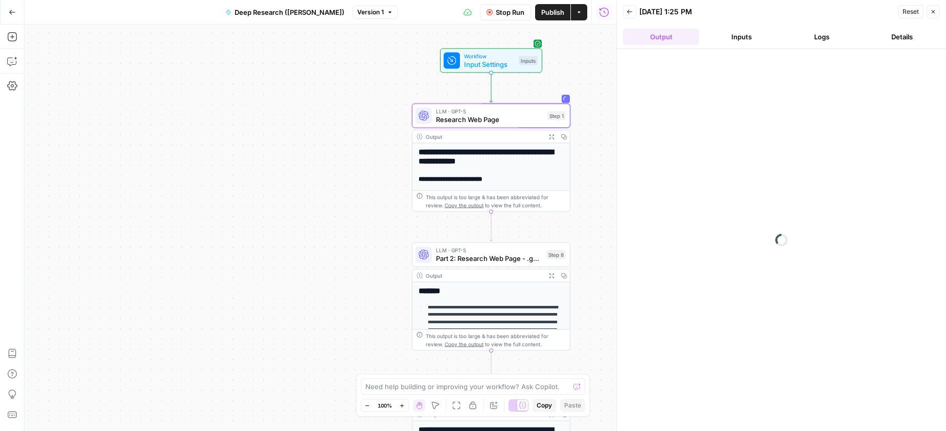
click at [931, 15] on button "Close" at bounding box center [933, 11] width 13 height 13
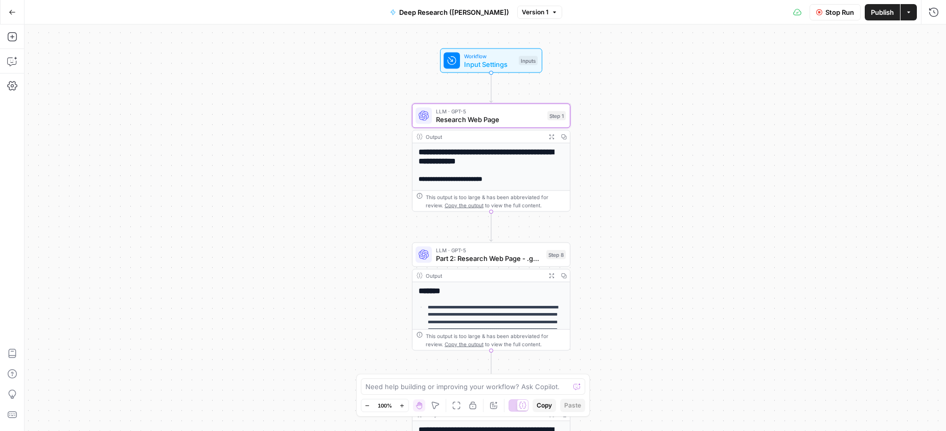
click at [502, 140] on div "Output" at bounding box center [484, 137] width 117 height 8
click at [495, 164] on h2 "**********" at bounding box center [491, 157] width 145 height 18
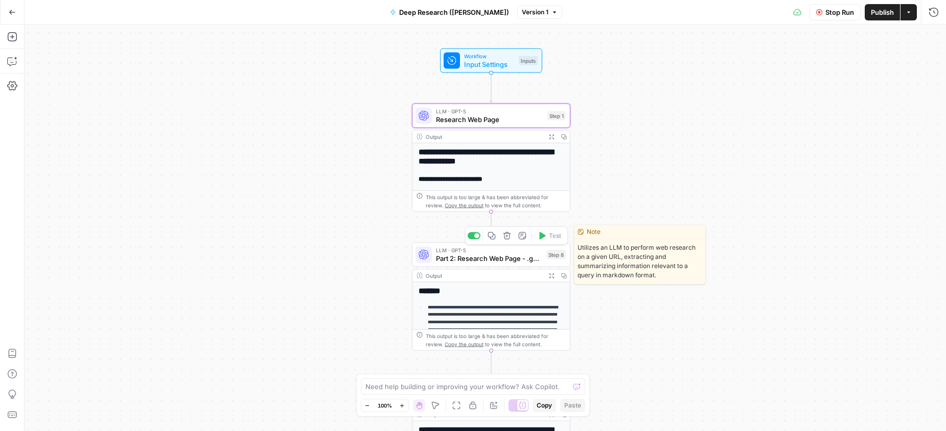
click at [481, 258] on span "Part 2: Research Web Page - .gov / .edu Only" at bounding box center [489, 259] width 106 height 10
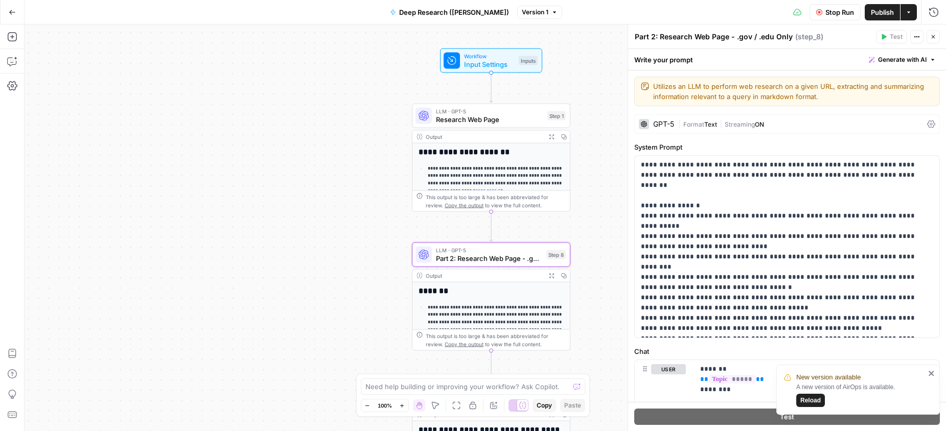
click at [812, 404] on span "Reload" at bounding box center [810, 400] width 20 height 9
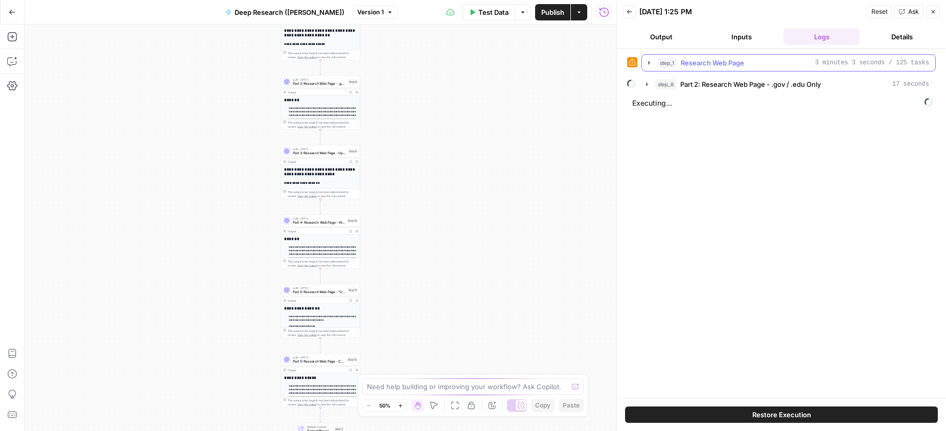
click at [758, 65] on div "step_1 Research Web Page 3 minutes 3 seconds / 125 tasks" at bounding box center [793, 63] width 272 height 10
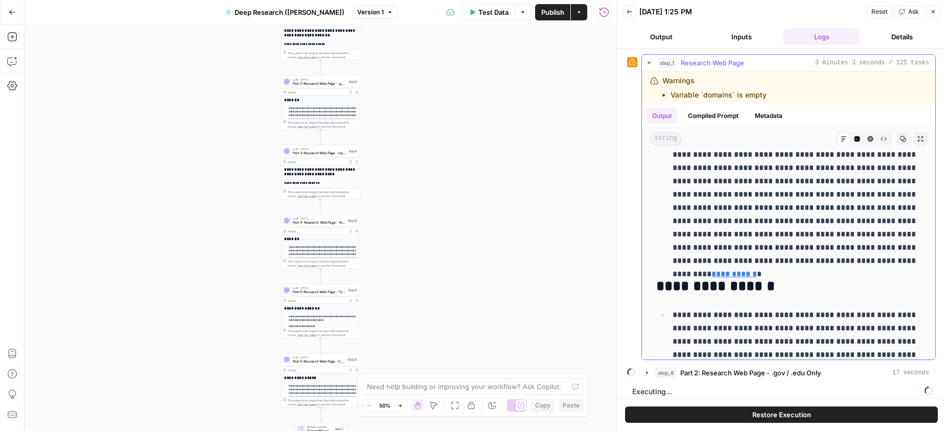
scroll to position [1069, 0]
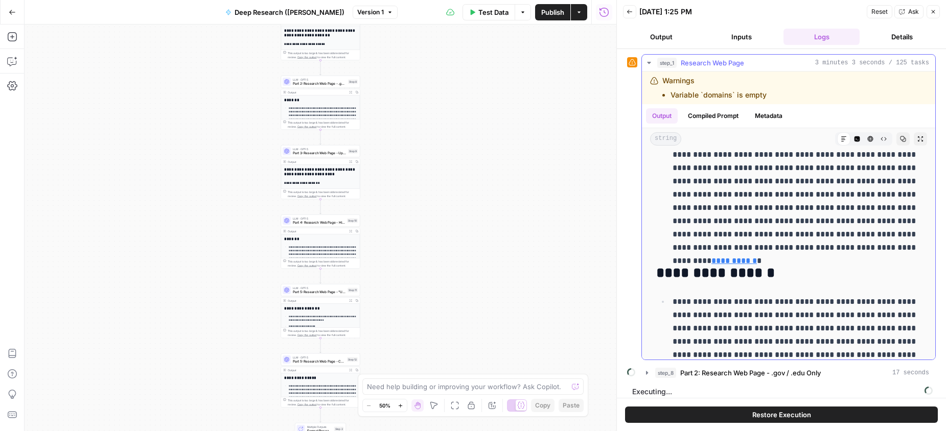
click at [646, 61] on icon "button" at bounding box center [649, 63] width 8 height 8
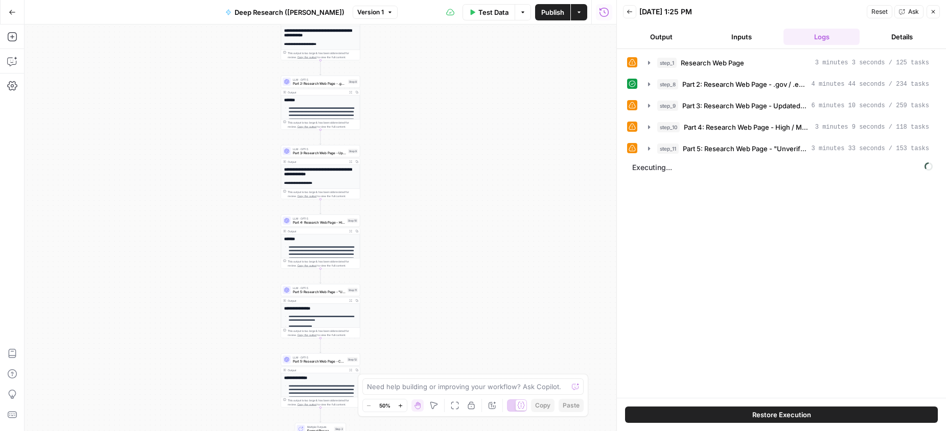
click at [634, 16] on button "Back" at bounding box center [629, 11] width 13 height 13
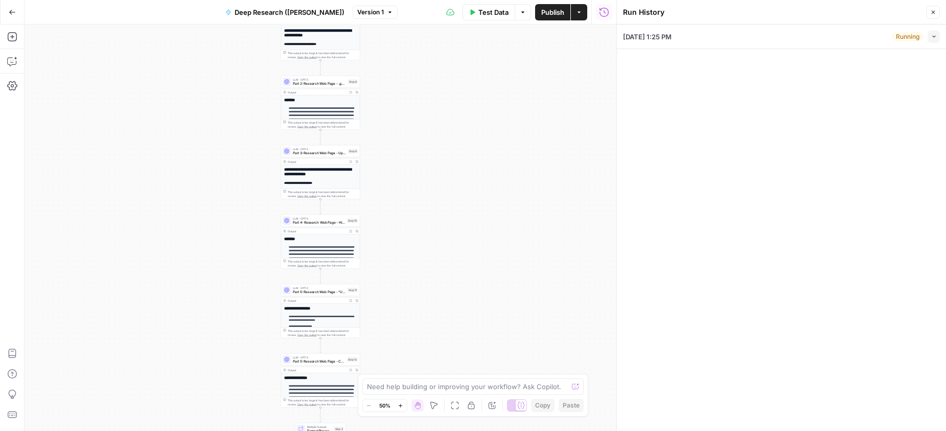
click at [934, 11] on icon "button" at bounding box center [933, 12] width 6 height 6
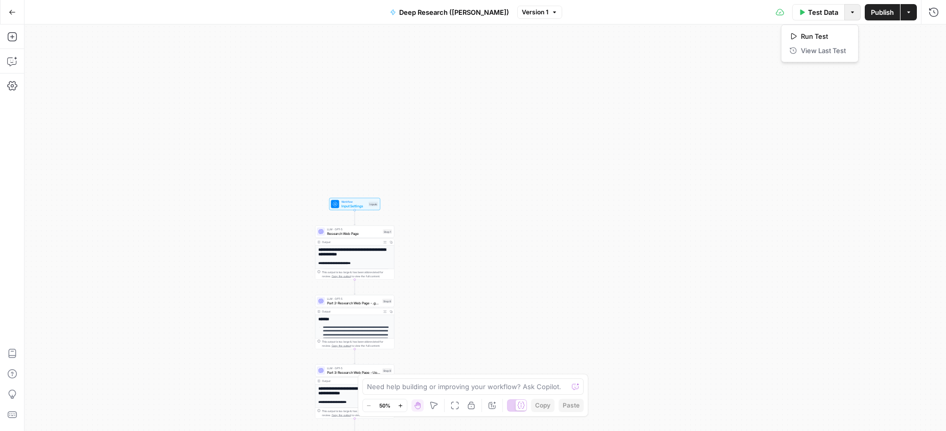
click at [850, 16] on button "Options" at bounding box center [852, 12] width 16 height 16
click at [854, 19] on button "Options" at bounding box center [852, 12] width 16 height 16
click at [910, 14] on icon "button" at bounding box center [909, 12] width 6 height 6
click at [937, 15] on icon "button" at bounding box center [934, 12] width 10 height 10
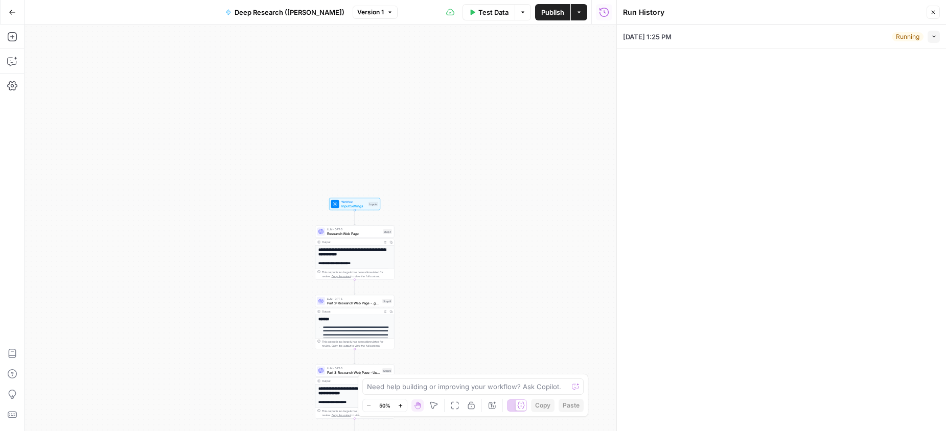
click at [905, 36] on div "Running" at bounding box center [908, 36] width 32 height 9
click at [934, 39] on button "Collapse" at bounding box center [934, 37] width 12 height 12
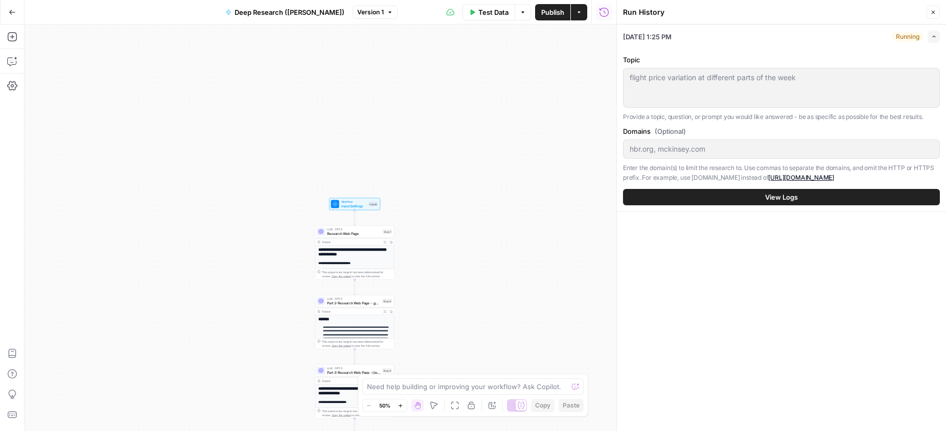
click at [790, 192] on span "View Logs" at bounding box center [781, 197] width 33 height 10
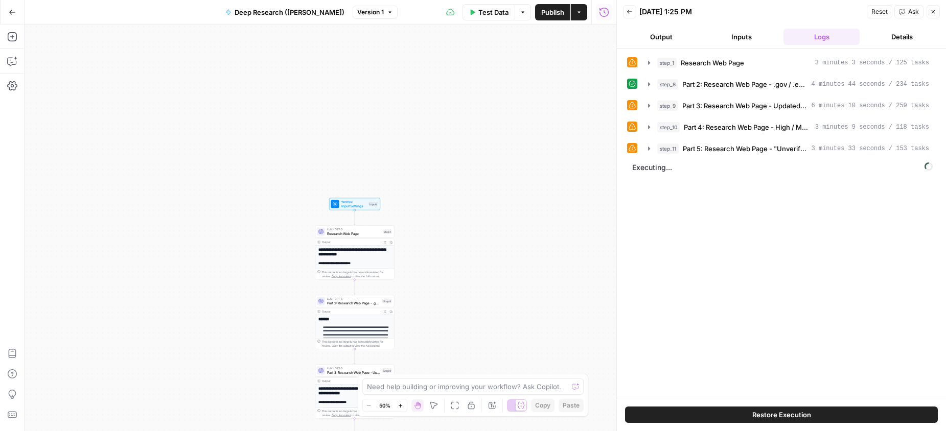
click at [655, 43] on button "Output" at bounding box center [661, 37] width 76 height 16
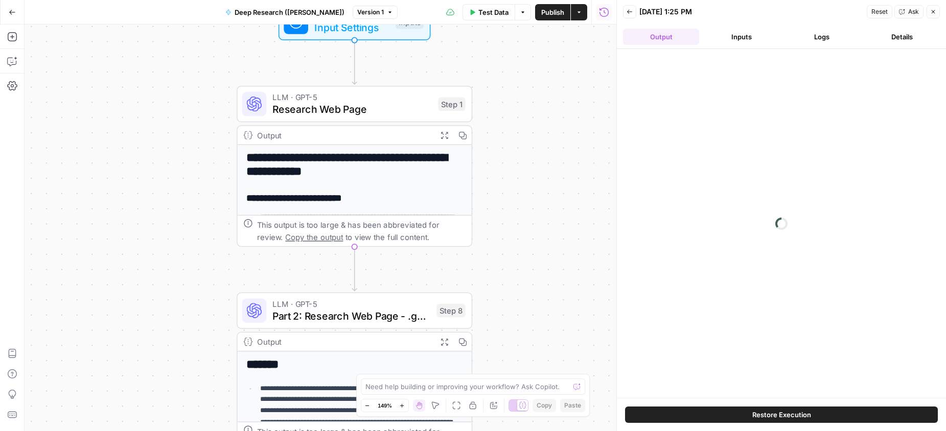
drag, startPoint x: 523, startPoint y: 236, endPoint x: 509, endPoint y: 72, distance: 164.7
click at [509, 72] on div "**********" at bounding box center [321, 228] width 592 height 407
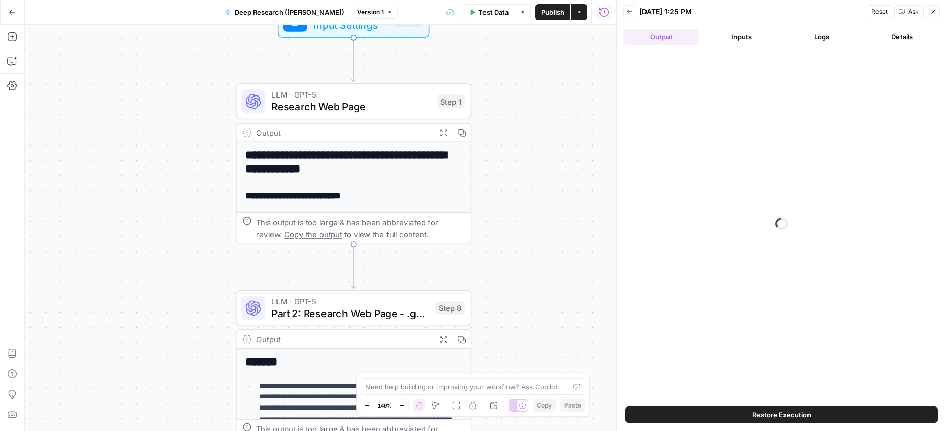
click at [11, 15] on icon "button" at bounding box center [12, 12] width 7 height 7
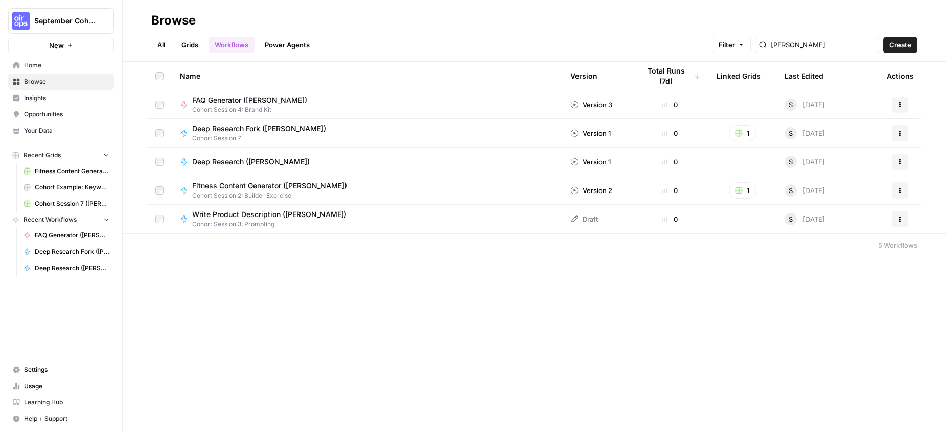
click at [900, 102] on icon "button" at bounding box center [900, 105] width 6 height 6
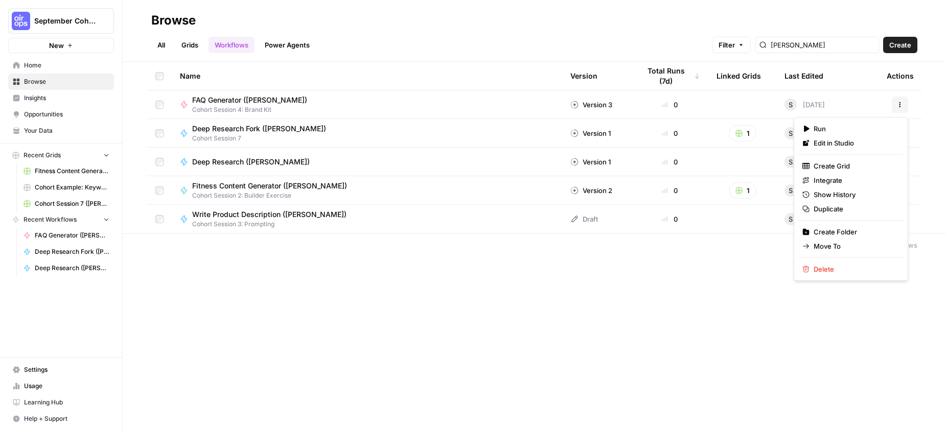
click at [162, 45] on link "All" at bounding box center [161, 45] width 20 height 16
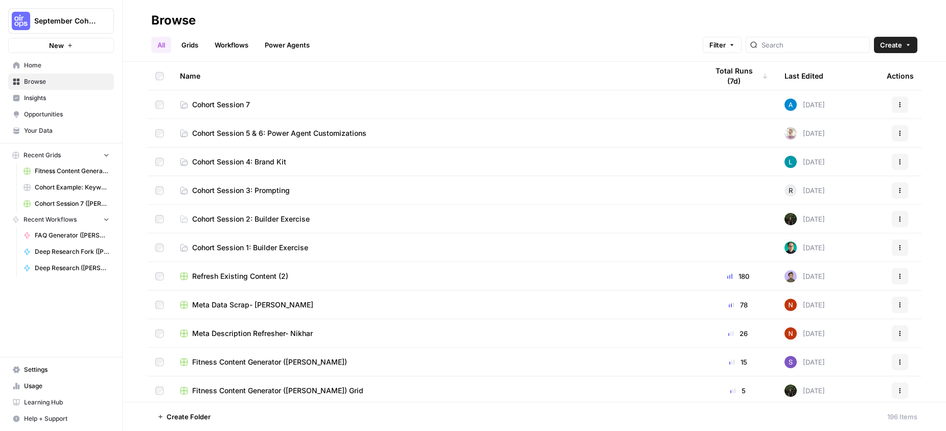
click at [45, 84] on span "Browse" at bounding box center [66, 81] width 85 height 9
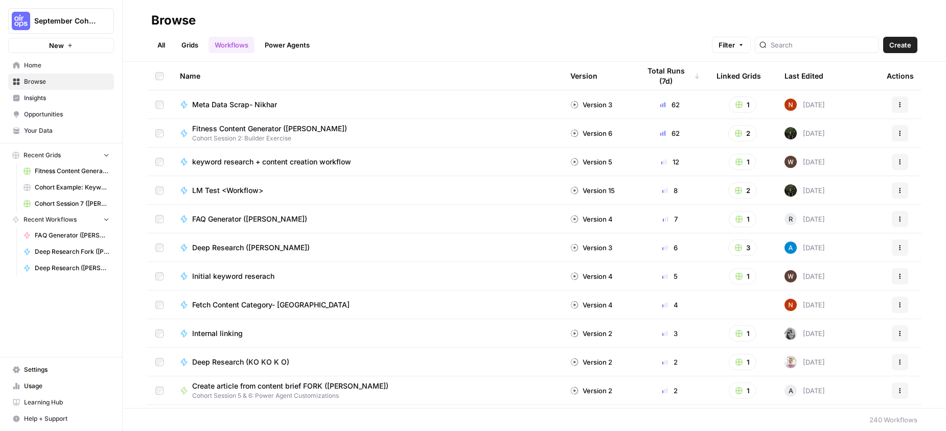
click at [44, 130] on span "Your Data" at bounding box center [66, 130] width 85 height 9
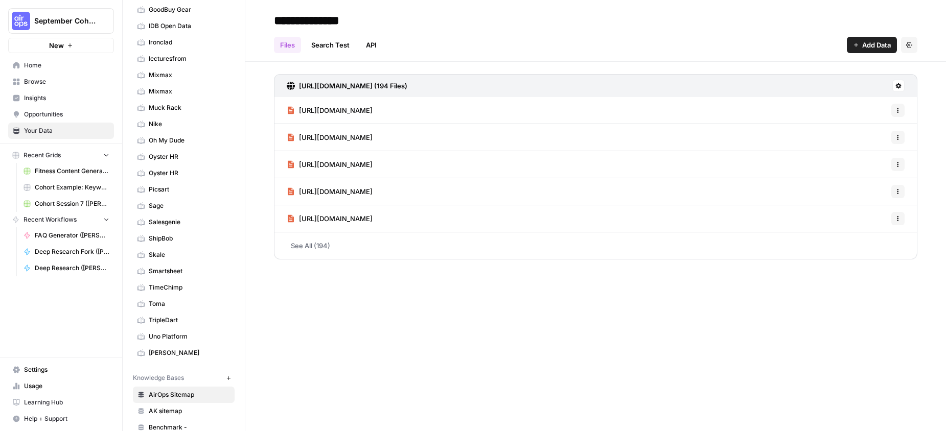
scroll to position [259, 0]
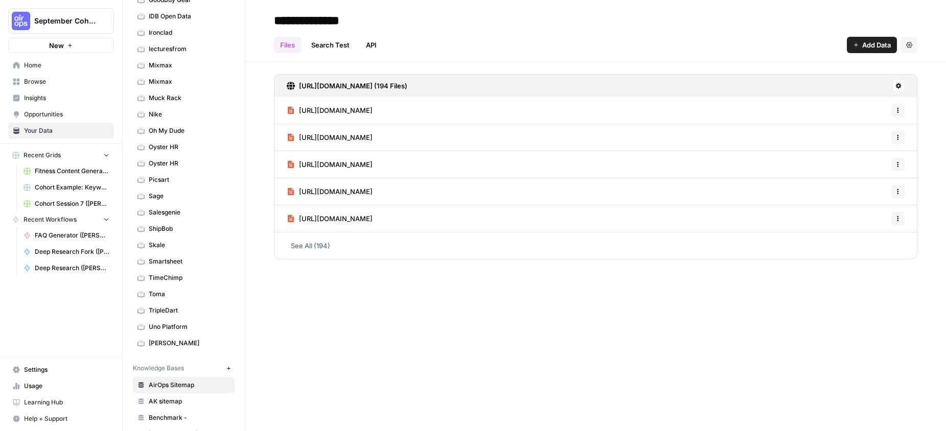
click at [172, 217] on span "Salesgenie" at bounding box center [189, 212] width 81 height 9
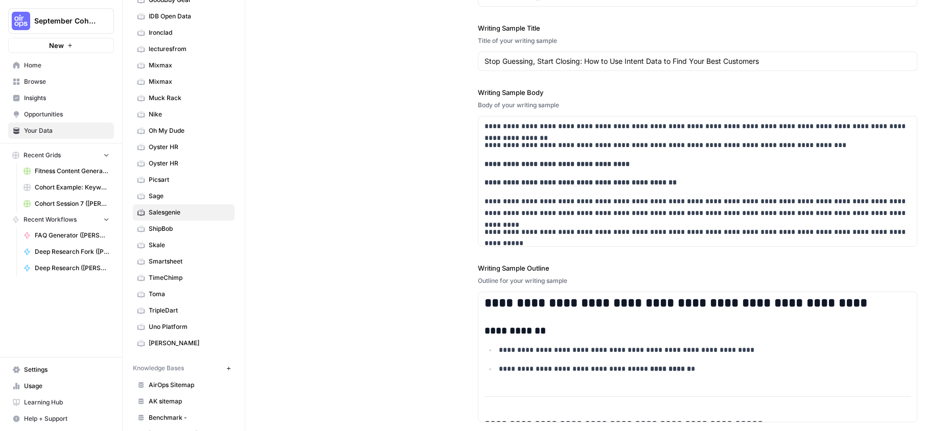
scroll to position [1472, 0]
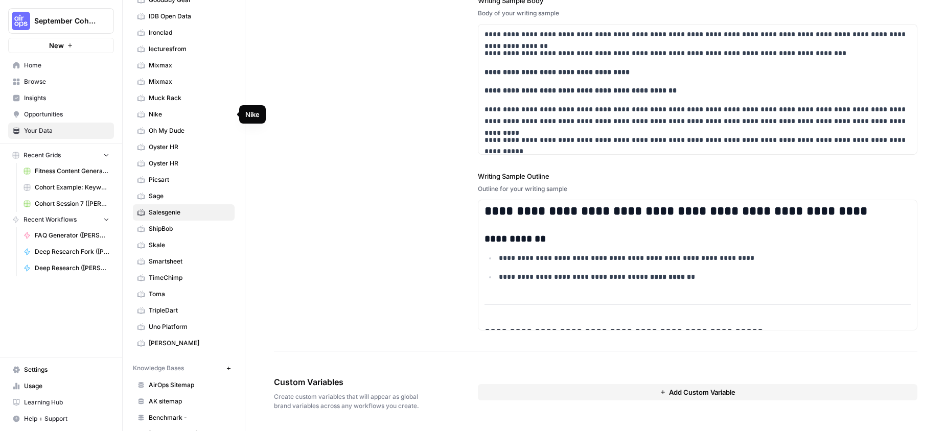
click at [185, 118] on span "Nike" at bounding box center [189, 114] width 81 height 9
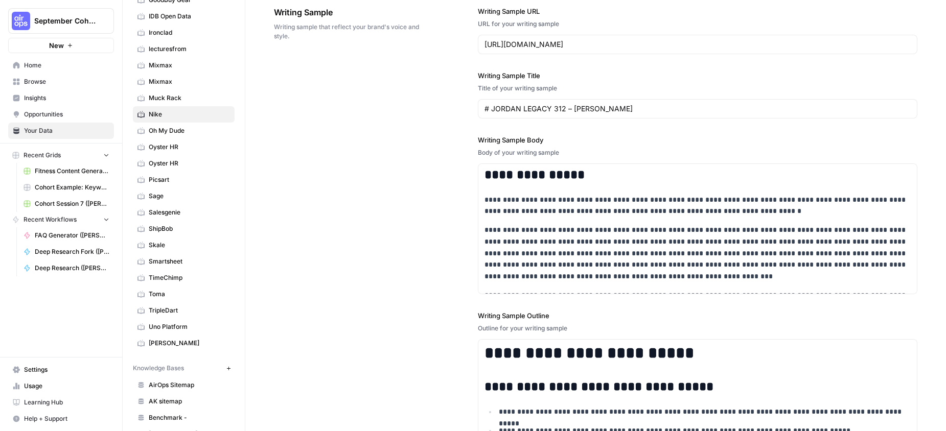
scroll to position [1280, 0]
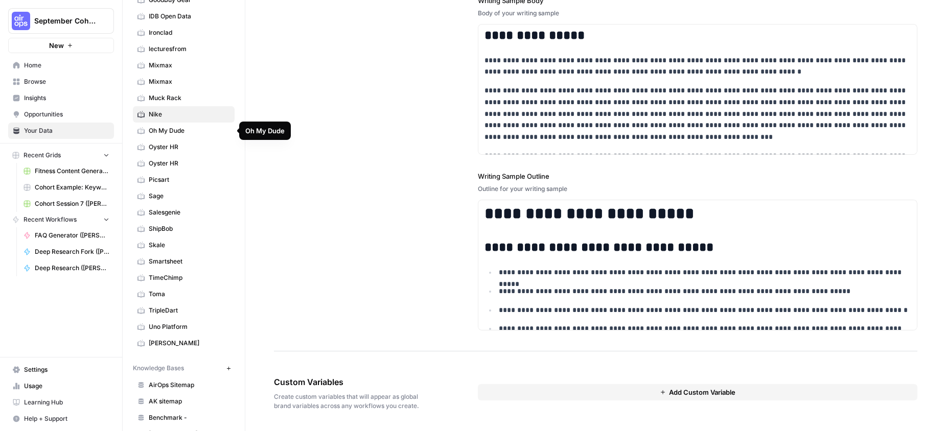
click at [177, 126] on span "Oh My Dude" at bounding box center [189, 130] width 81 height 9
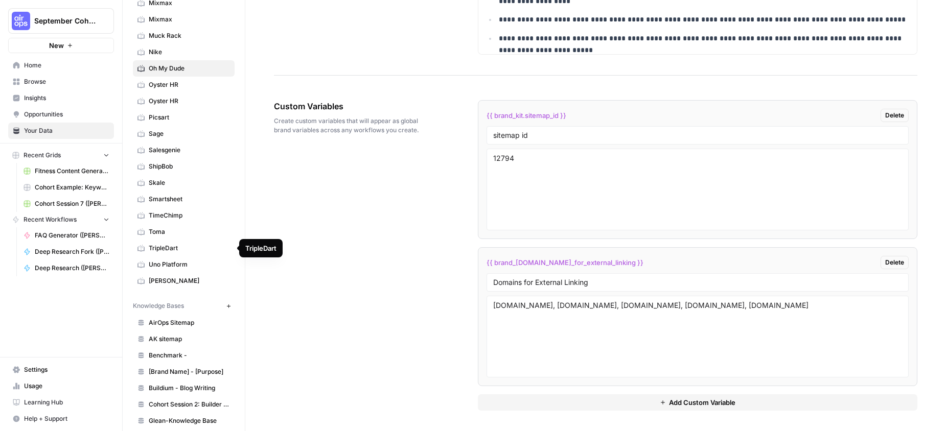
scroll to position [293, 0]
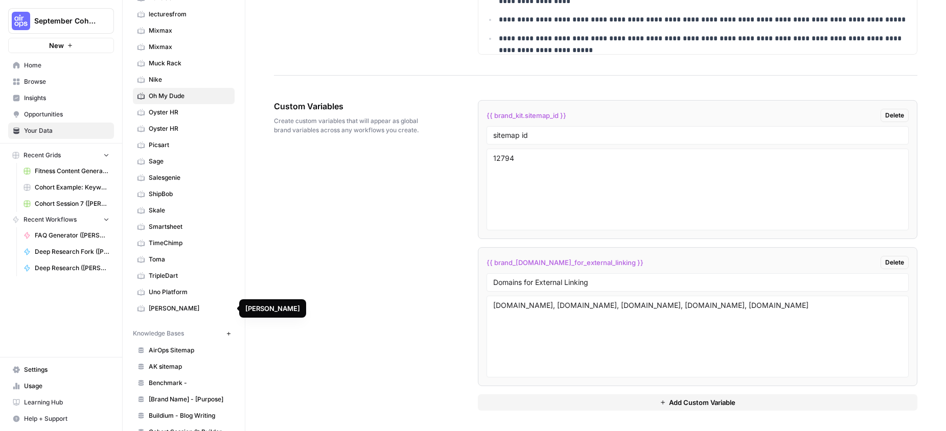
click at [155, 311] on span "[PERSON_NAME]" at bounding box center [189, 308] width 81 height 9
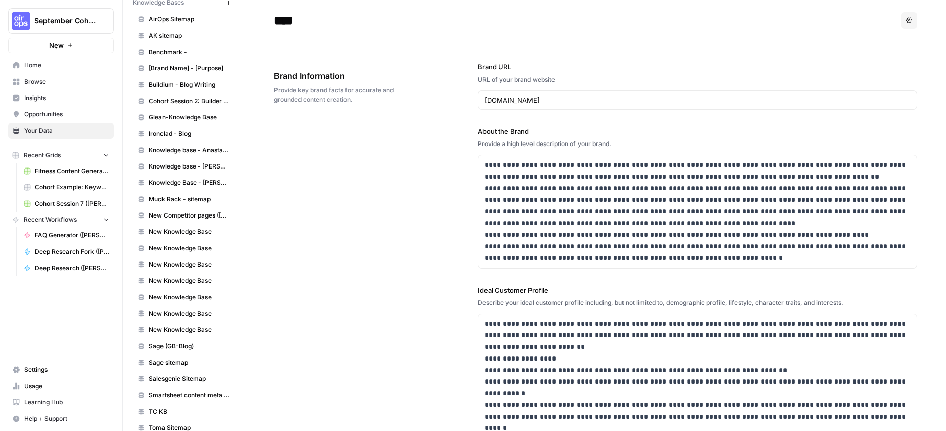
scroll to position [675, 0]
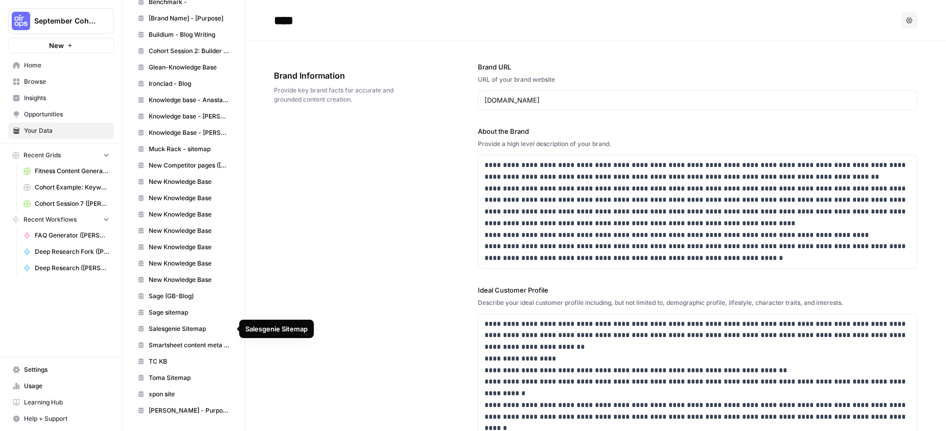
click at [194, 332] on span "Salesgenie Sitemap" at bounding box center [189, 329] width 81 height 9
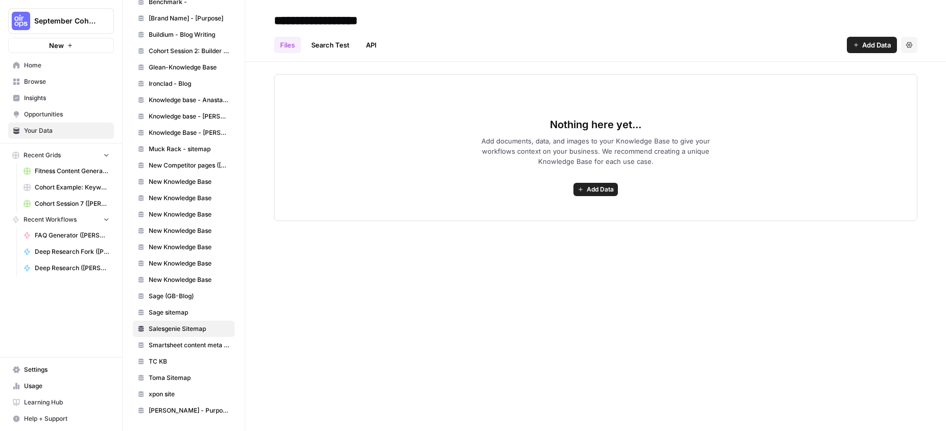
click at [328, 49] on link "Search Test" at bounding box center [330, 45] width 51 height 16
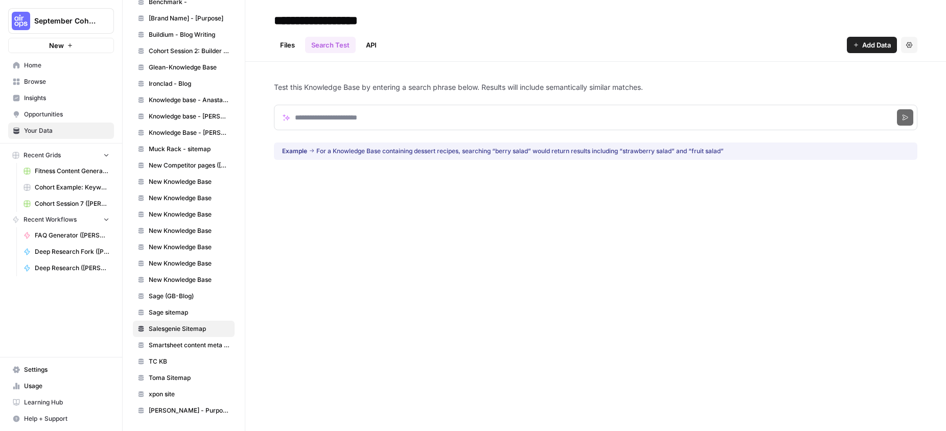
click at [381, 49] on link "API" at bounding box center [371, 45] width 23 height 16
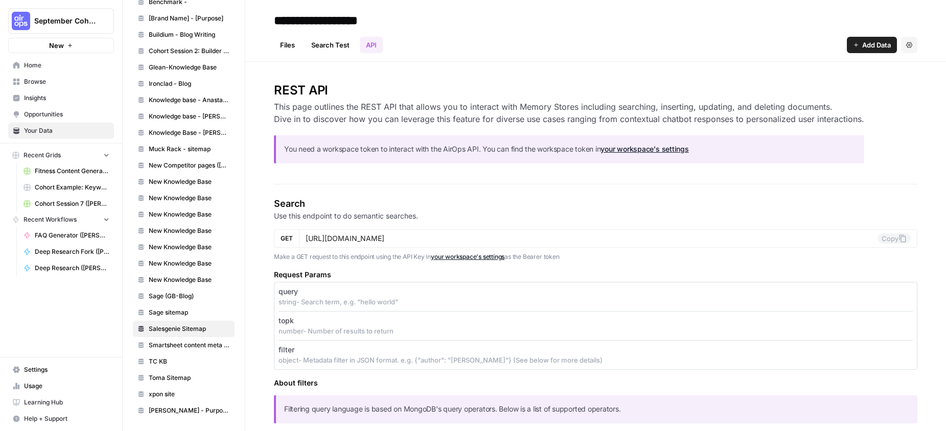
click at [291, 44] on link "Files" at bounding box center [287, 45] width 27 height 16
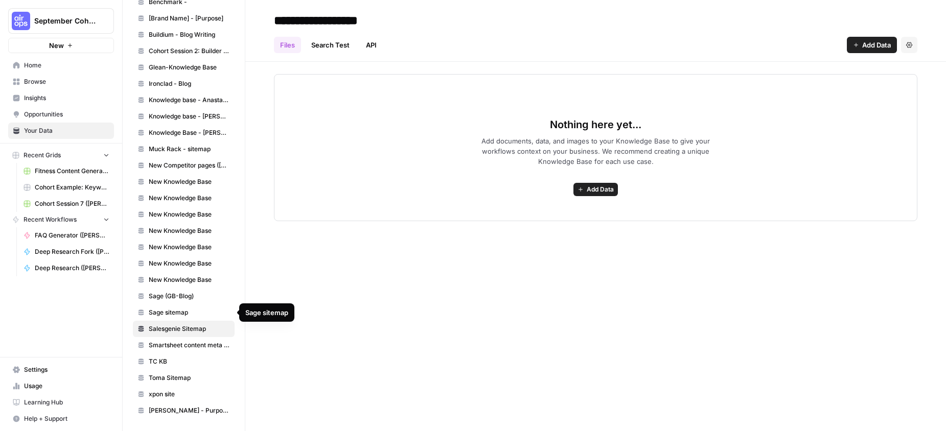
click at [168, 315] on span "Sage sitemap" at bounding box center [189, 312] width 81 height 9
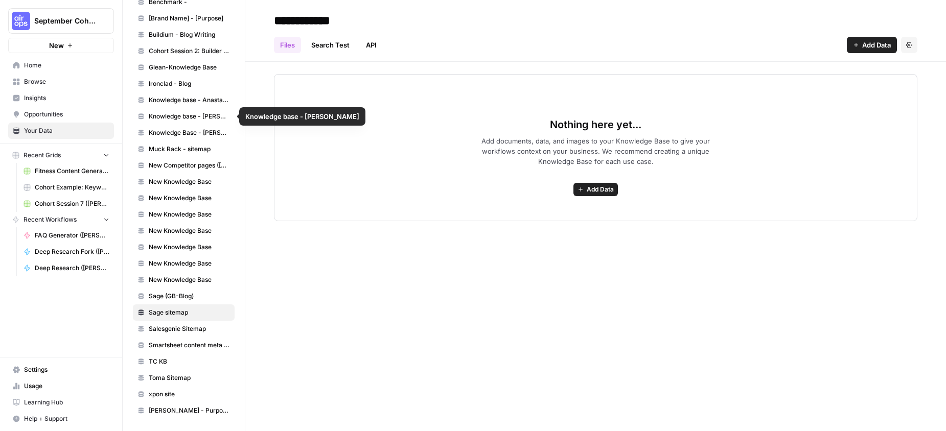
click at [186, 119] on span "Knowledge base - [PERSON_NAME]" at bounding box center [189, 116] width 81 height 9
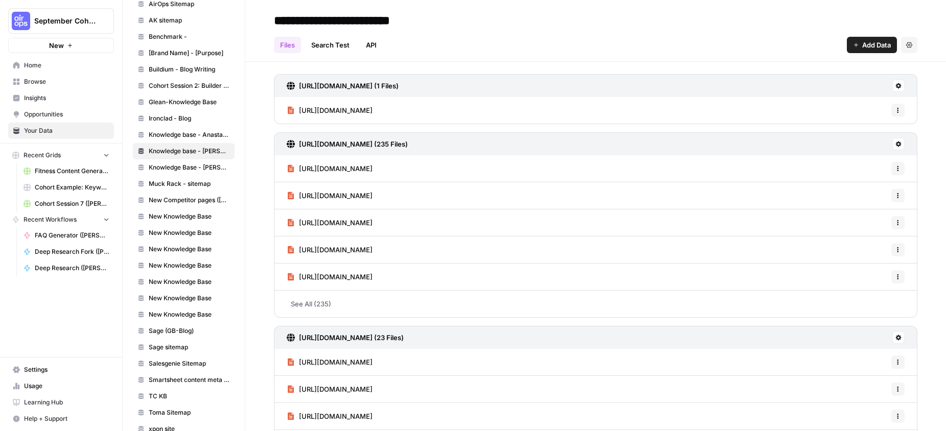
scroll to position [637, 0]
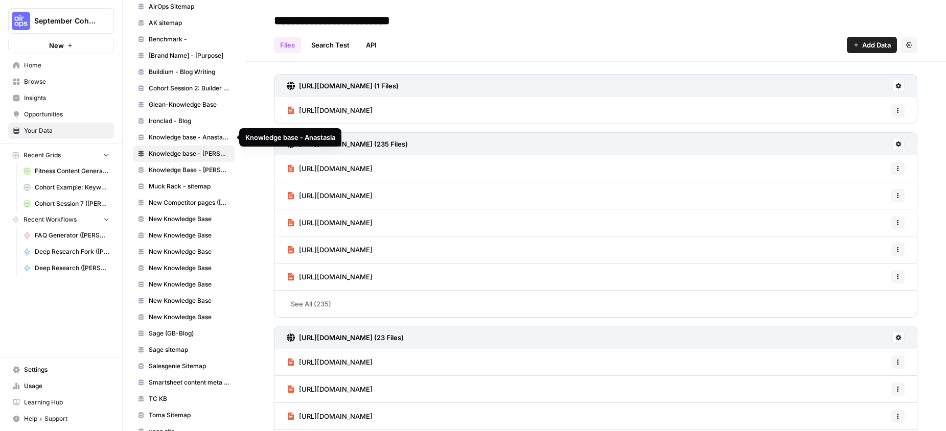
click at [163, 135] on span "Knowledge base - Anastasia" at bounding box center [189, 137] width 81 height 9
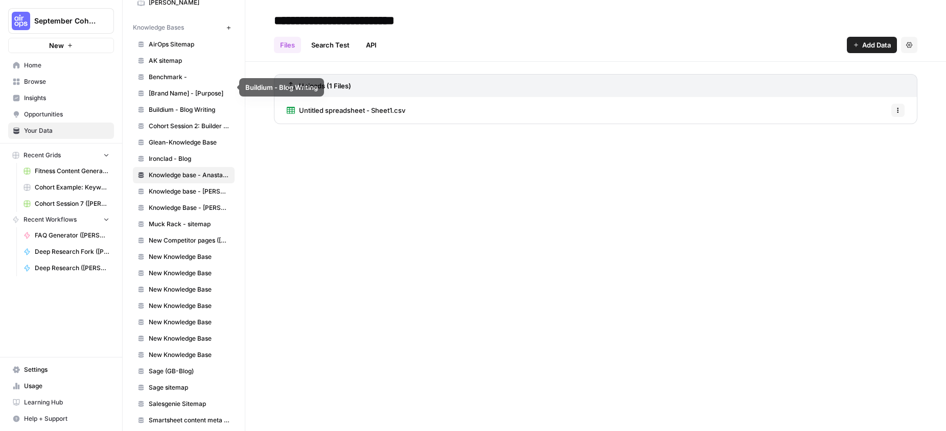
scroll to position [585, 0]
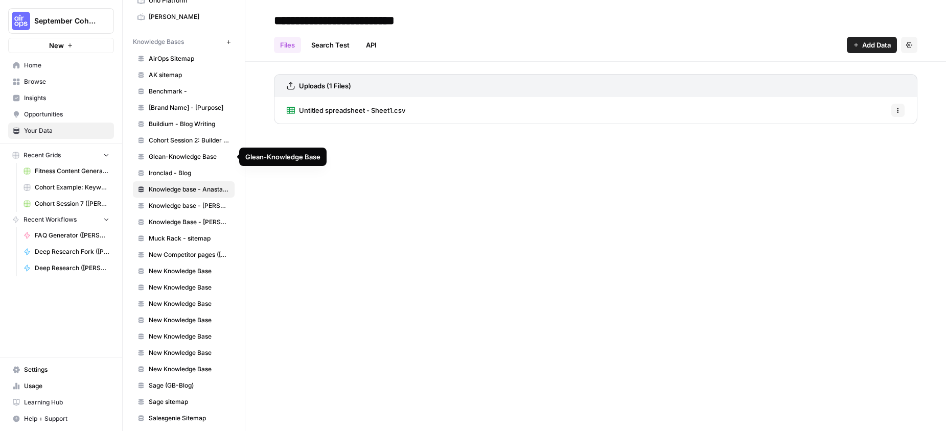
click at [157, 157] on span "Glean-Knowledge Base" at bounding box center [189, 156] width 81 height 9
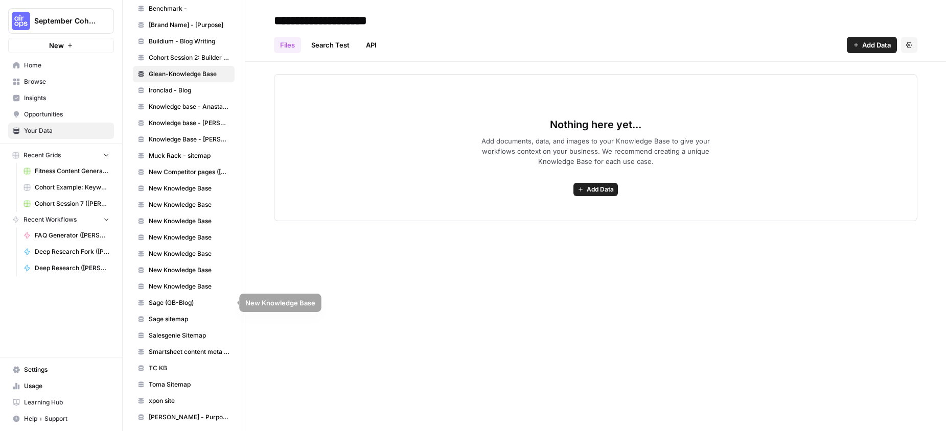
scroll to position [675, 0]
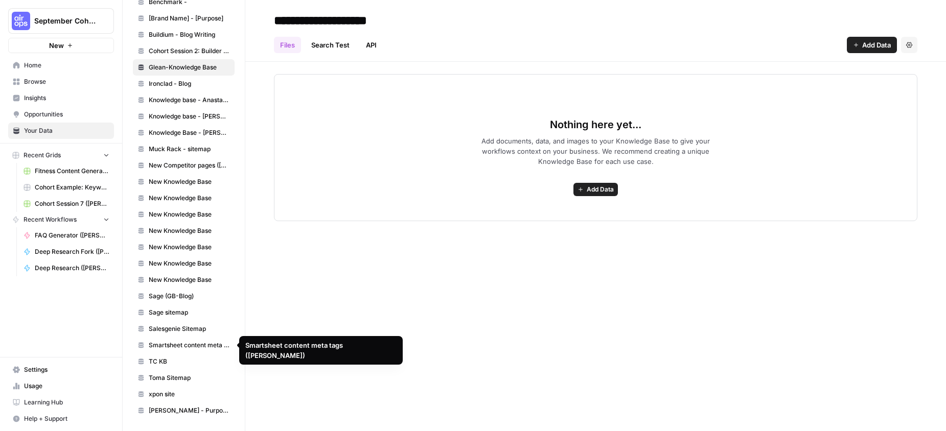
click at [195, 333] on span "Salesgenie Sitemap" at bounding box center [189, 329] width 81 height 9
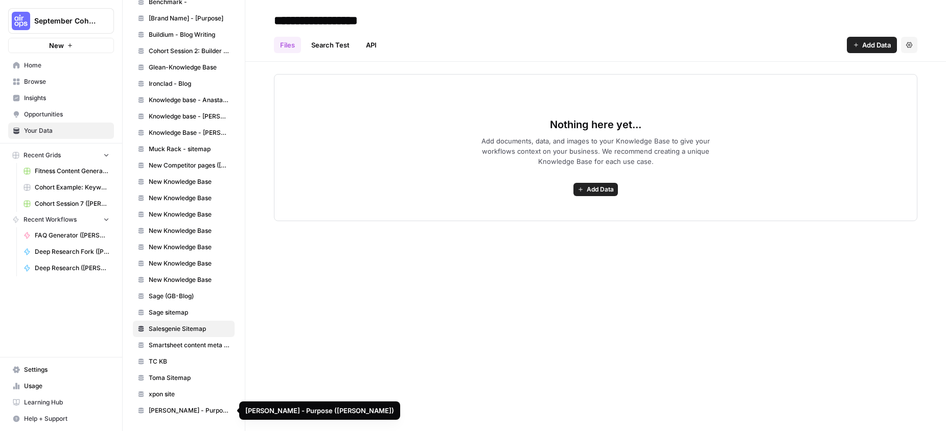
click at [184, 410] on span "[PERSON_NAME] - Purpose ([PERSON_NAME])" at bounding box center [189, 410] width 81 height 9
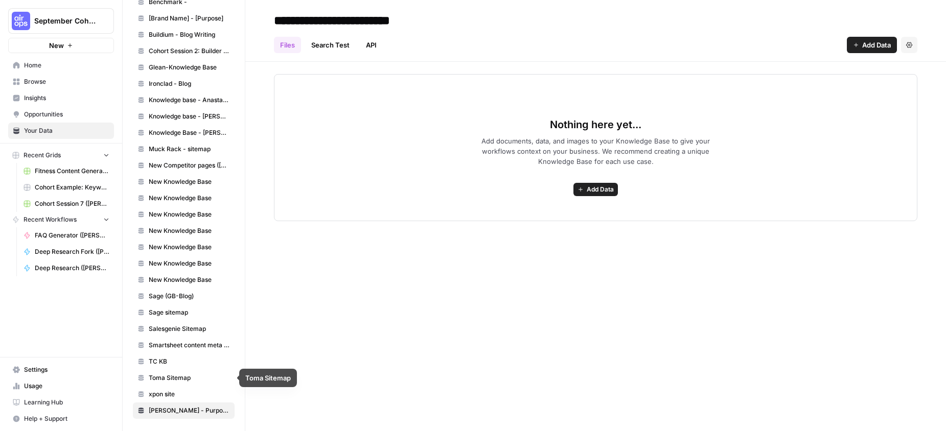
click at [187, 375] on span "Toma Sitemap" at bounding box center [189, 378] width 81 height 9
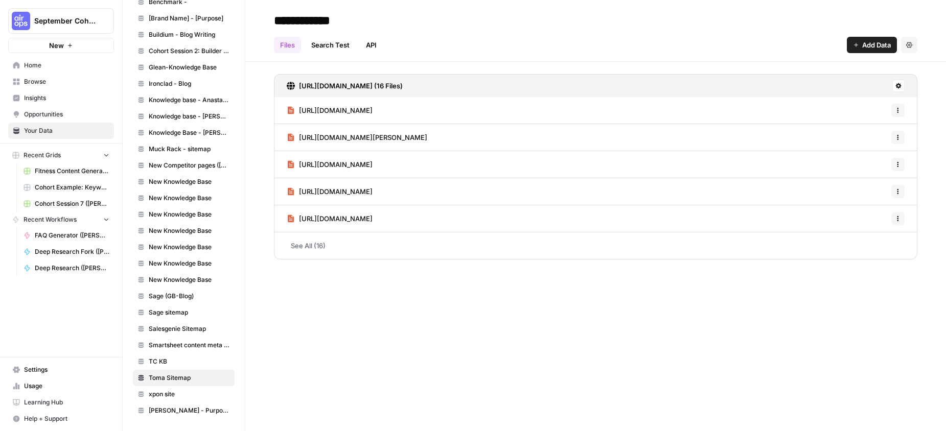
drag, startPoint x: 187, startPoint y: 375, endPoint x: 190, endPoint y: 191, distance: 184.5
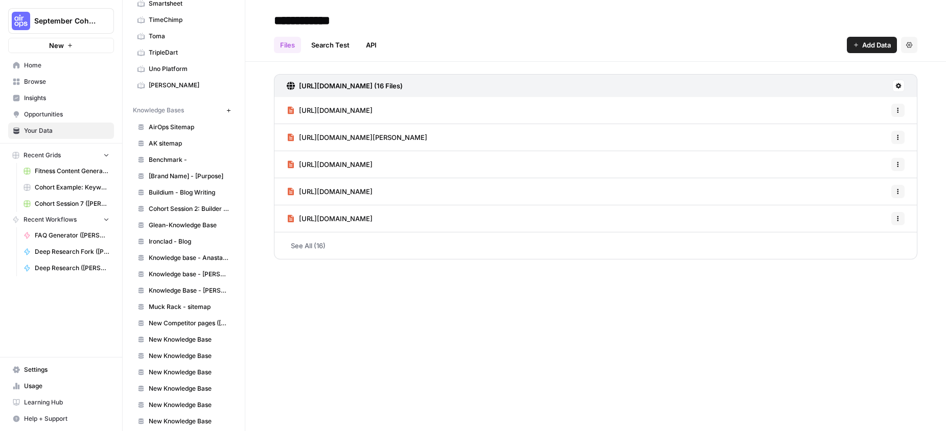
scroll to position [675, 0]
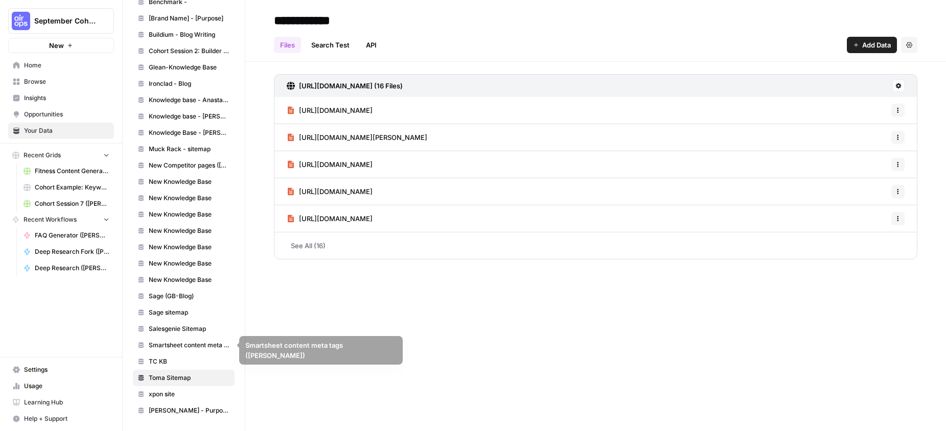
click at [186, 330] on span "Salesgenie Sitemap" at bounding box center [189, 329] width 81 height 9
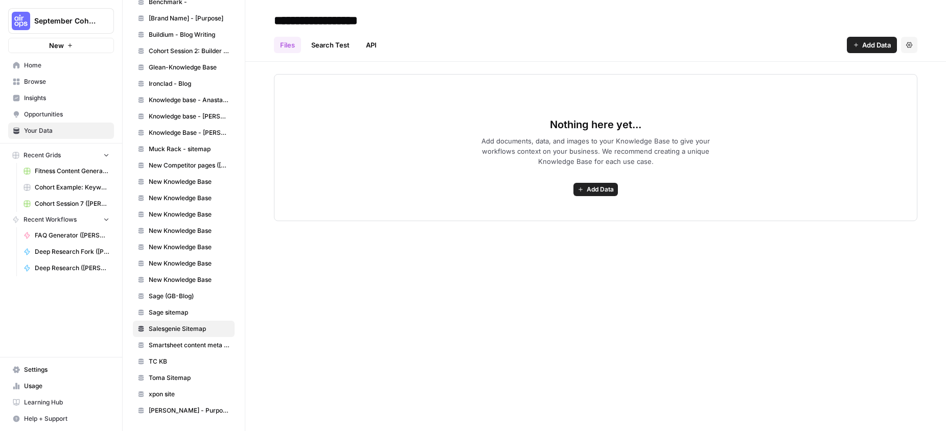
click at [602, 195] on button "Add Data" at bounding box center [595, 189] width 44 height 13
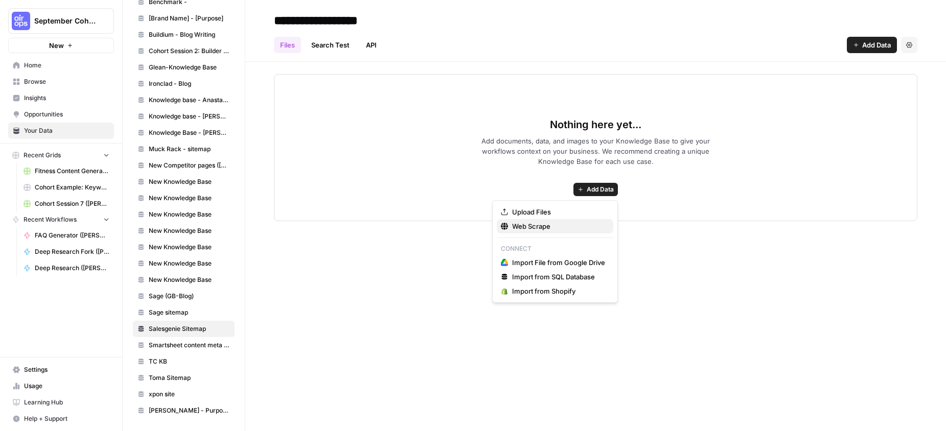
click at [558, 226] on span "Web Scrape" at bounding box center [558, 226] width 93 height 10
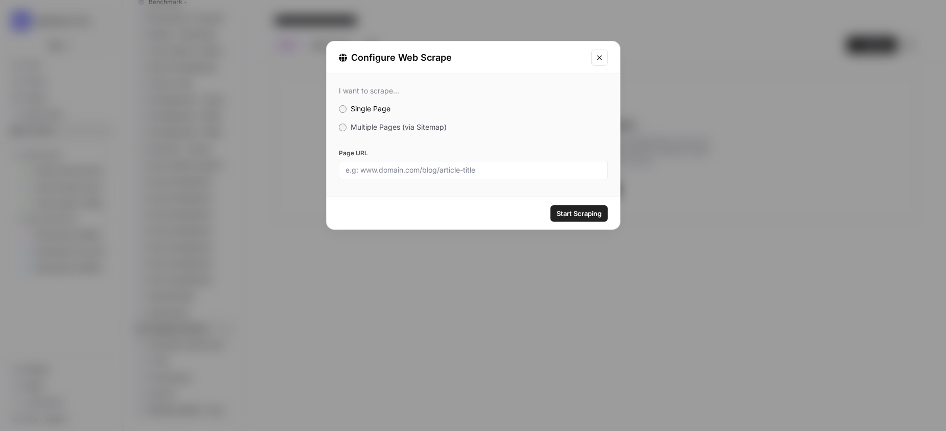
click at [387, 128] on span "Multiple Pages (via Sitemap)" at bounding box center [399, 127] width 96 height 9
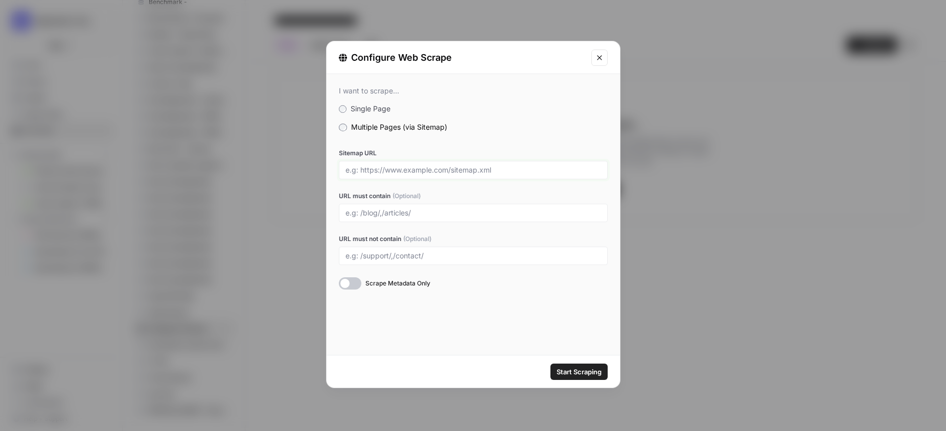
click at [447, 171] on input "Sitemap URL" at bounding box center [473, 170] width 256 height 9
paste input "[URL][DOMAIN_NAME]"
type input "[URL][DOMAIN_NAME]"
click at [344, 284] on div at bounding box center [350, 284] width 22 height 12
click at [572, 374] on span "Start Scraping" at bounding box center [579, 372] width 45 height 10
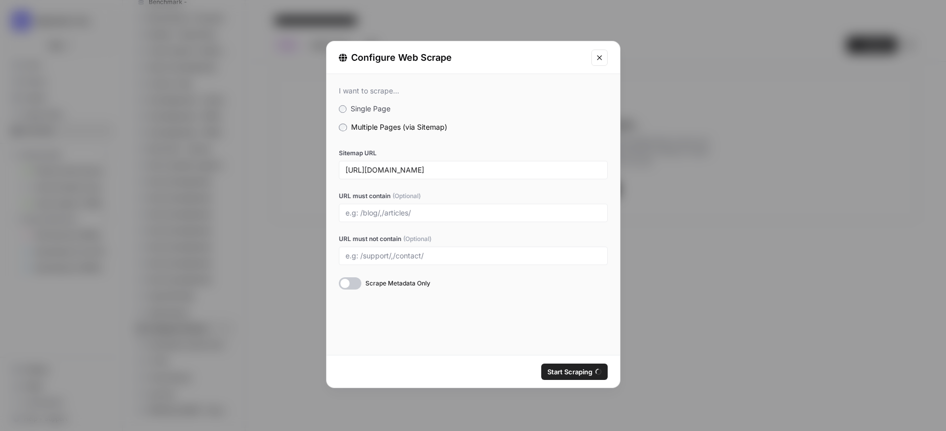
click at [746, 164] on div "Configure Web Scrape I want to scrape... Single Page Multiple Pages (via Sitema…" at bounding box center [473, 215] width 946 height 431
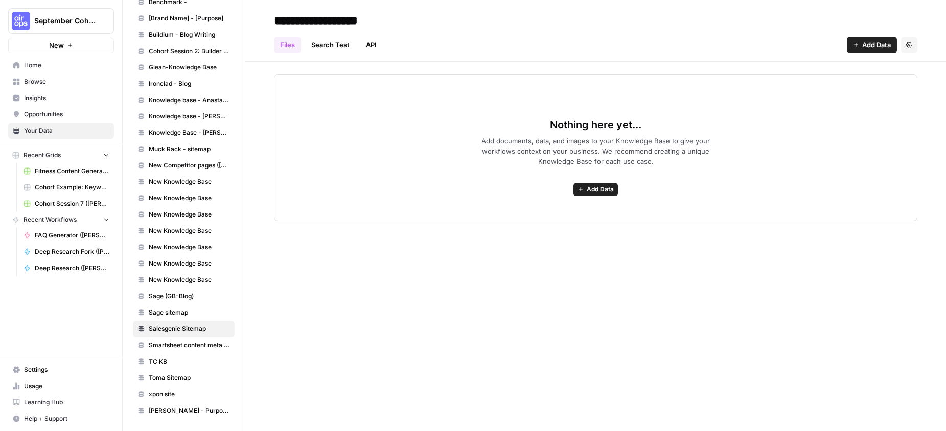
click at [600, 191] on span "Add Data" at bounding box center [600, 189] width 27 height 9
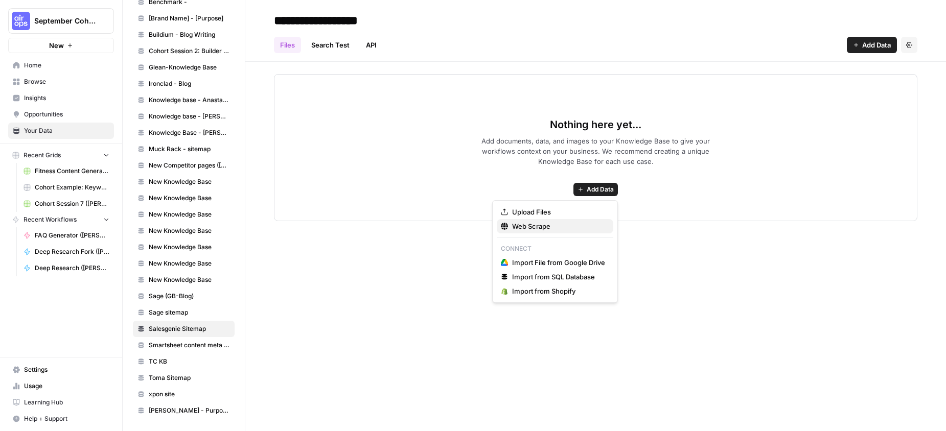
click at [550, 228] on span "Web Scrape" at bounding box center [558, 226] width 93 height 10
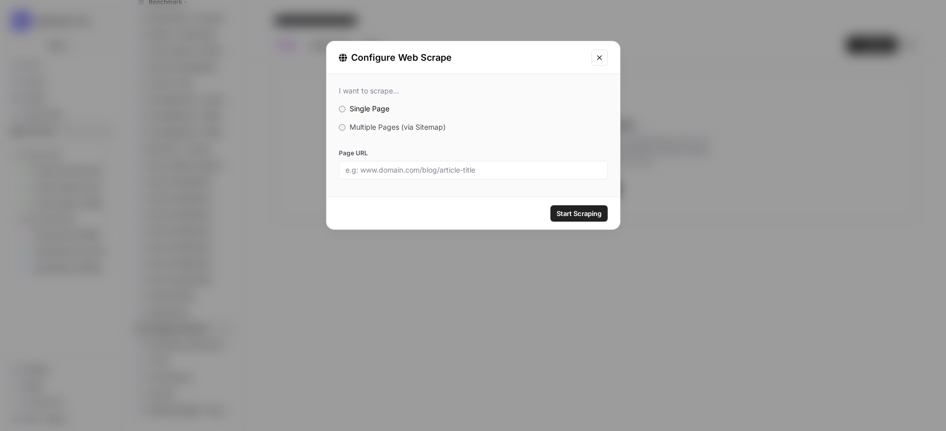
click at [364, 129] on span "Multiple Pages (via Sitemap)" at bounding box center [398, 127] width 96 height 9
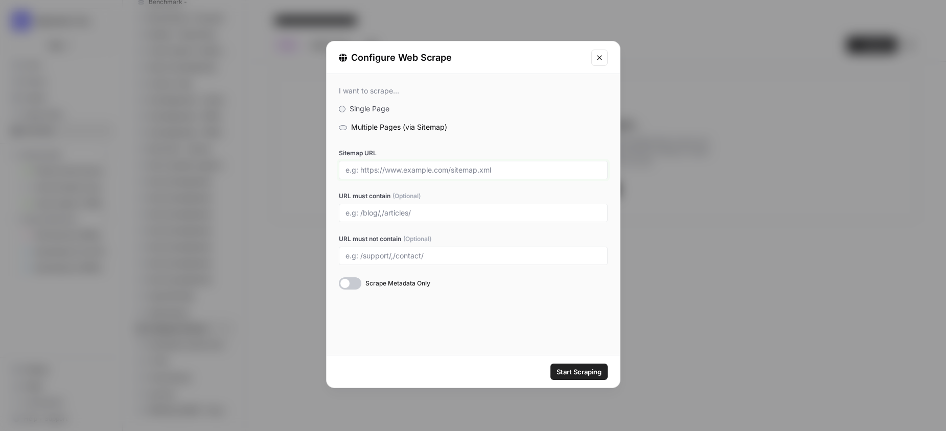
click at [380, 168] on input "Sitemap URL" at bounding box center [473, 170] width 256 height 9
paste input "[URL][DOMAIN_NAME]"
type input "[URL][DOMAIN_NAME]"
click at [347, 283] on div at bounding box center [350, 284] width 22 height 12
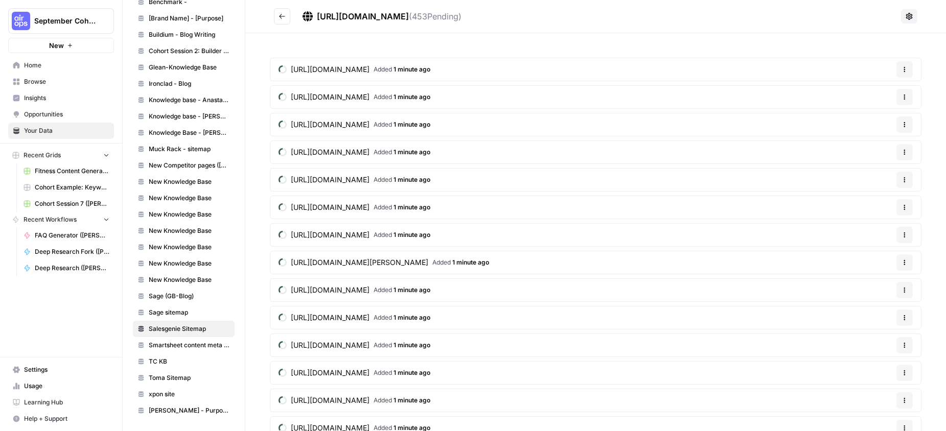
click at [284, 13] on icon "Go back" at bounding box center [282, 16] width 7 height 7
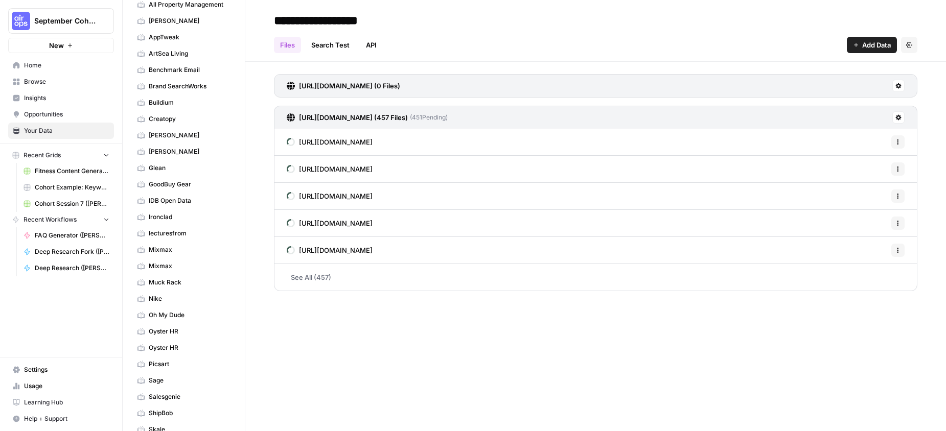
scroll to position [122, 0]
click at [172, 348] on span "Salesgenie" at bounding box center [189, 348] width 81 height 9
